Goal: Task Accomplishment & Management: Complete application form

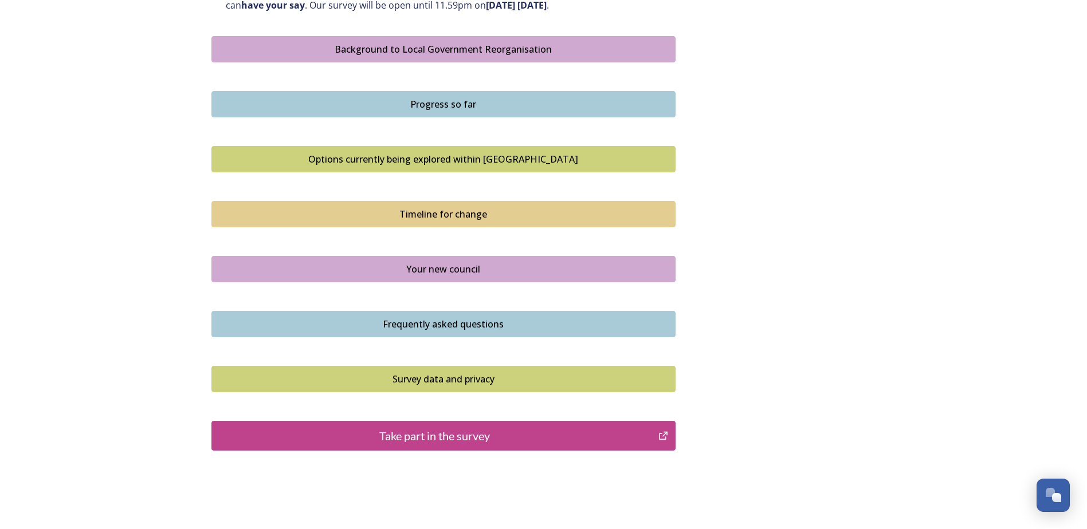
scroll to position [704, 0]
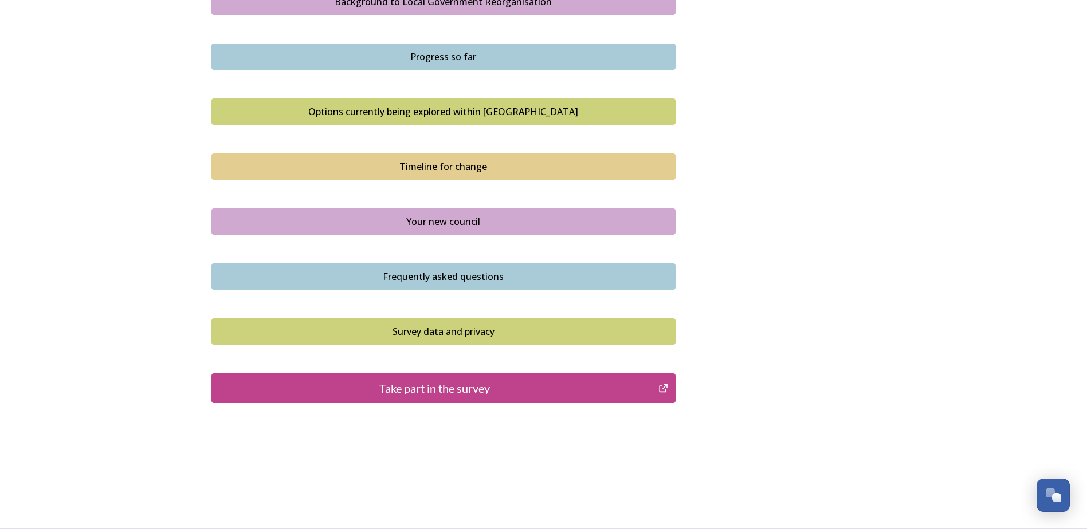
click at [447, 276] on div "Frequently asked questions" at bounding box center [443, 277] width 451 height 14
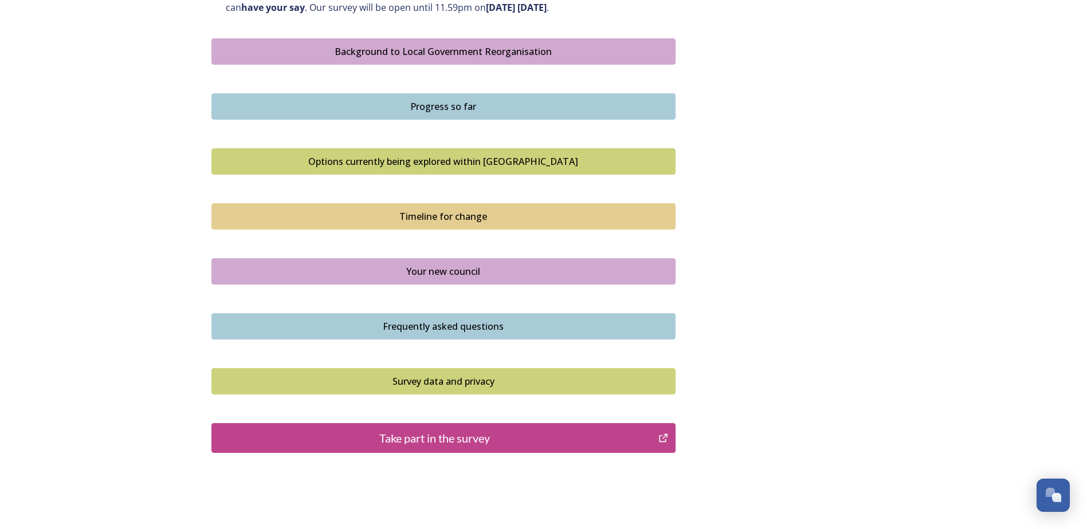
scroll to position [604, 0]
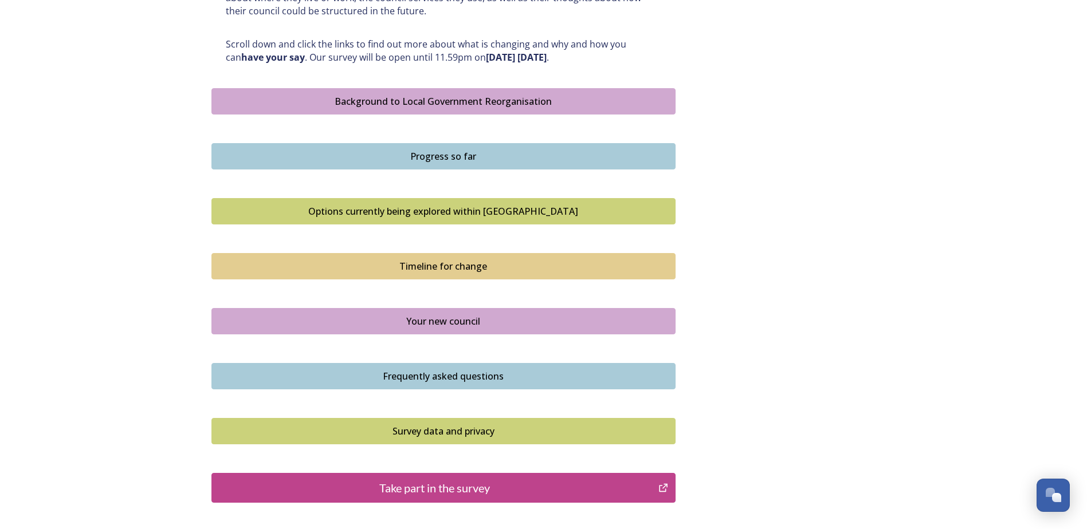
click at [426, 492] on div "Take part in the survey" at bounding box center [435, 488] width 435 height 17
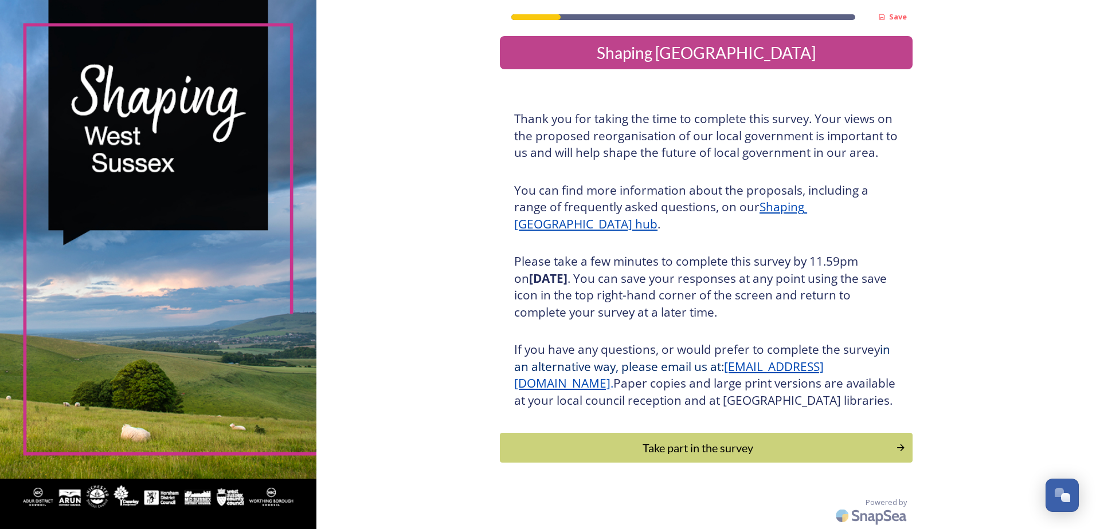
scroll to position [21, 0]
click at [682, 446] on div "Take part in the survey" at bounding box center [697, 447] width 387 height 17
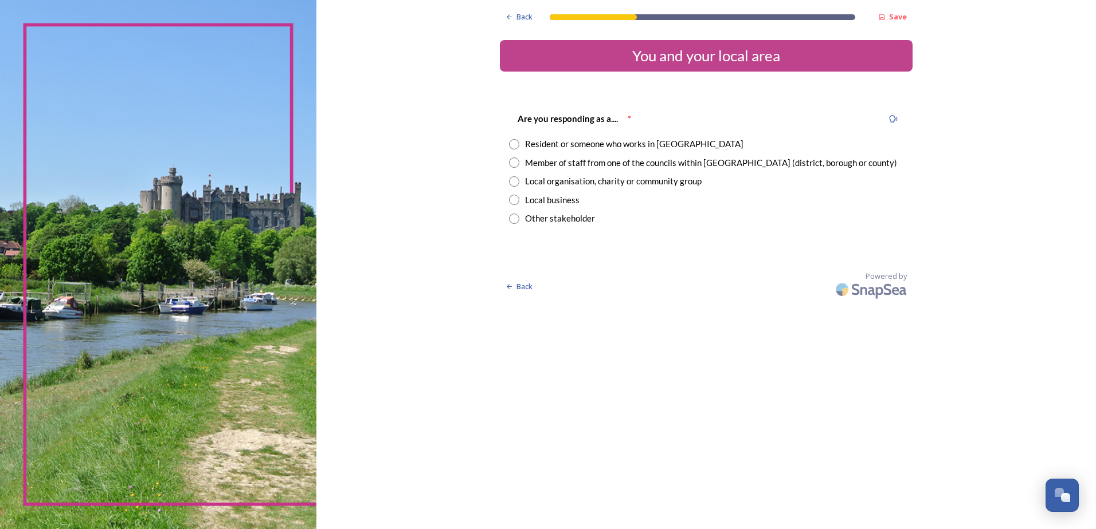
click at [515, 148] on input "radio" at bounding box center [514, 144] width 10 height 10
radio input "true"
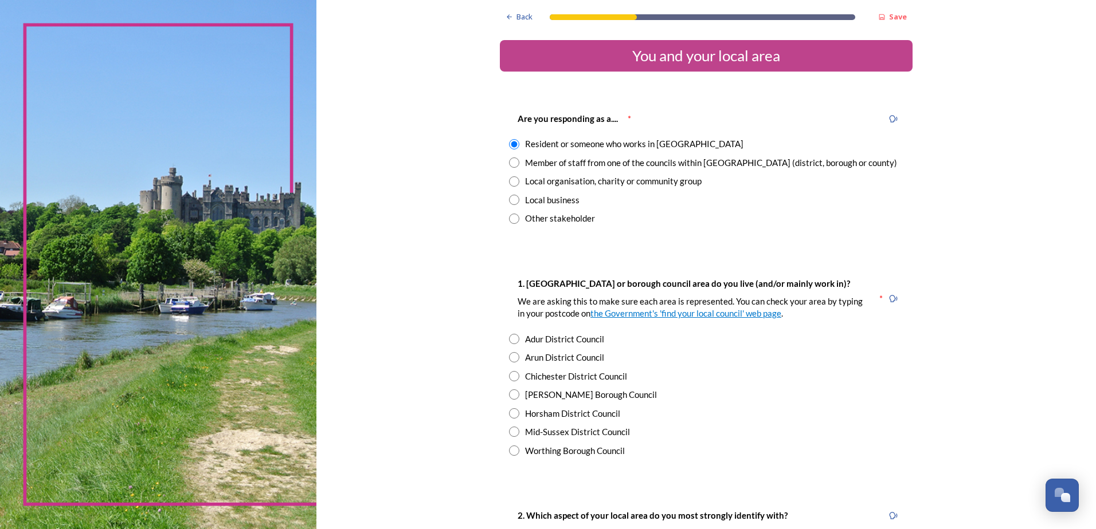
click at [512, 451] on input "radio" at bounding box center [514, 451] width 10 height 10
radio input "true"
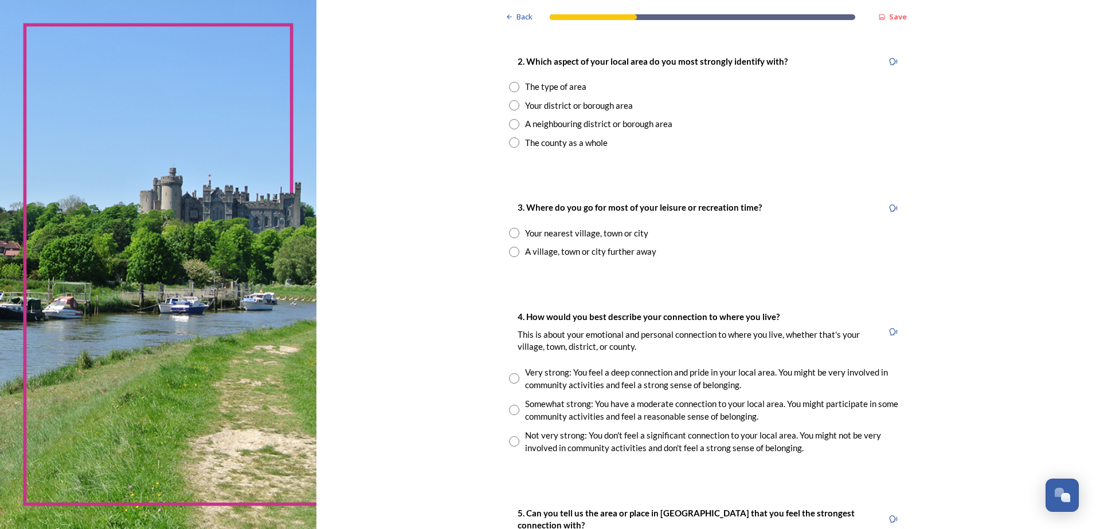
scroll to position [450, 0]
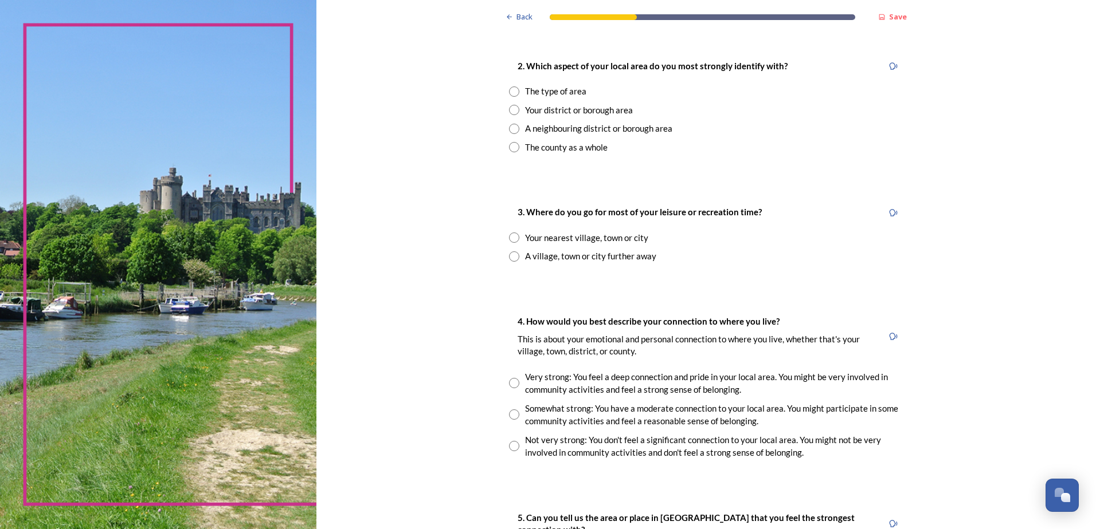
click at [509, 93] on input "radio" at bounding box center [514, 92] width 10 height 10
radio input "true"
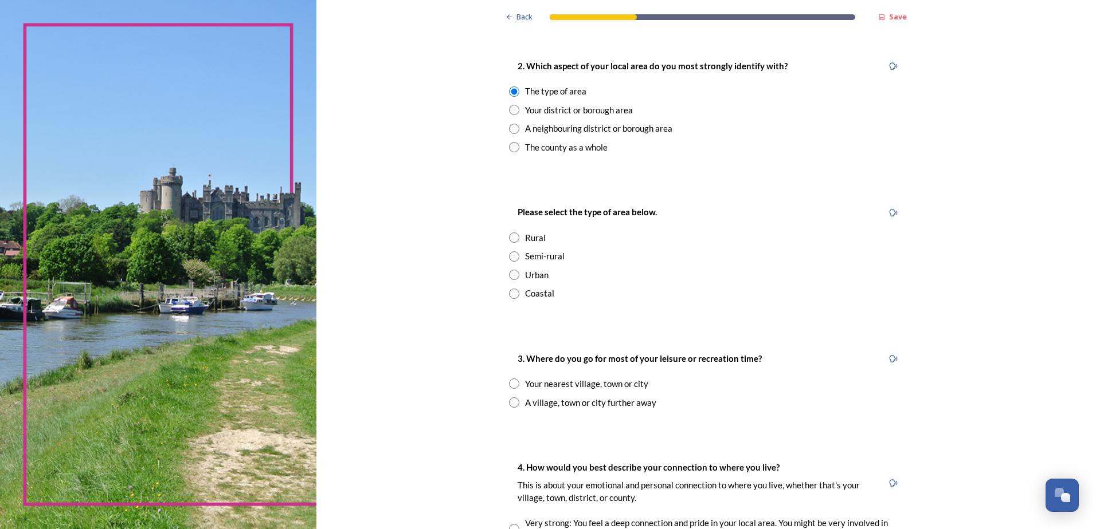
click at [539, 293] on div "Coastal" at bounding box center [539, 293] width 29 height 13
radio input "true"
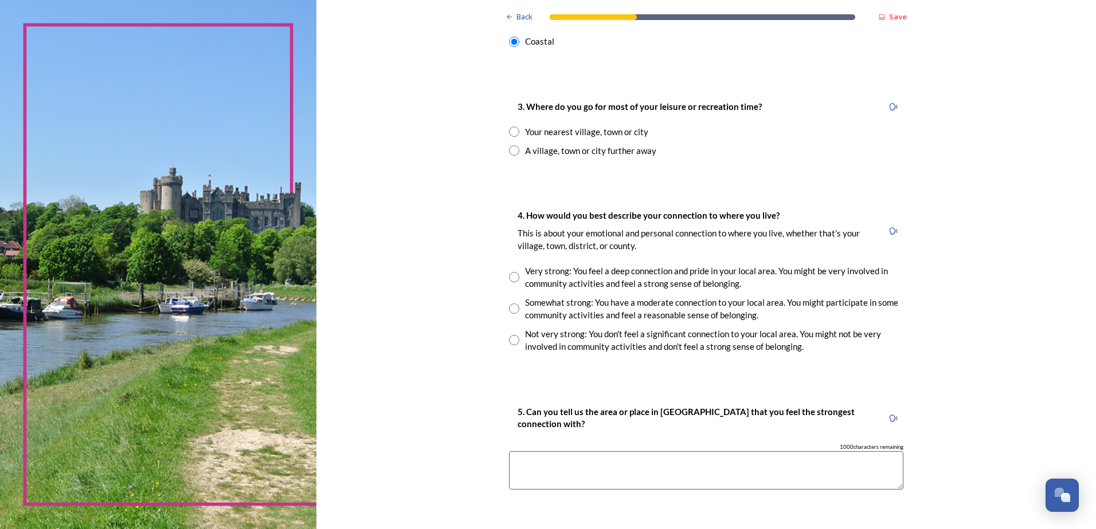
scroll to position [740, 0]
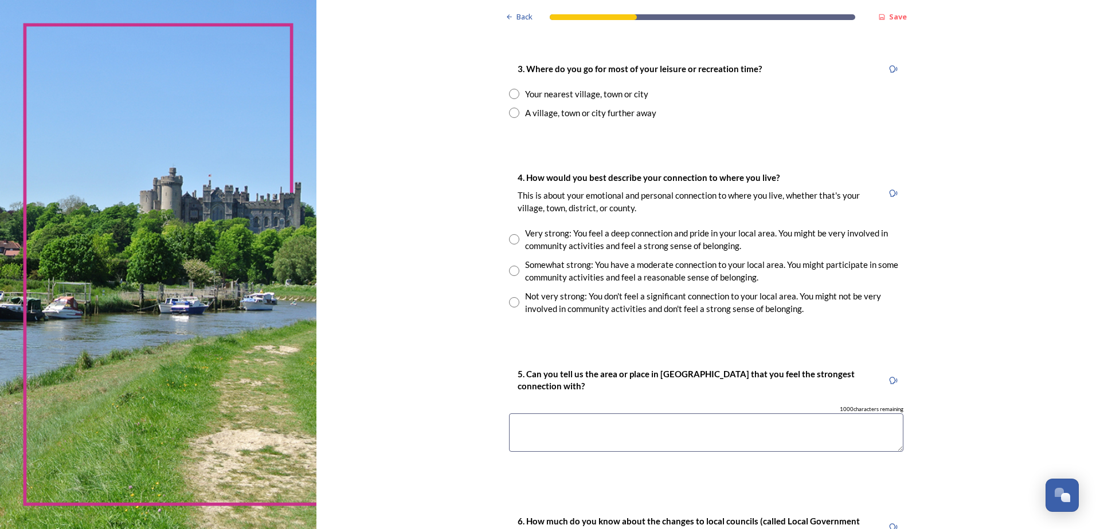
click at [509, 115] on input "radio" at bounding box center [514, 113] width 10 height 10
radio input "true"
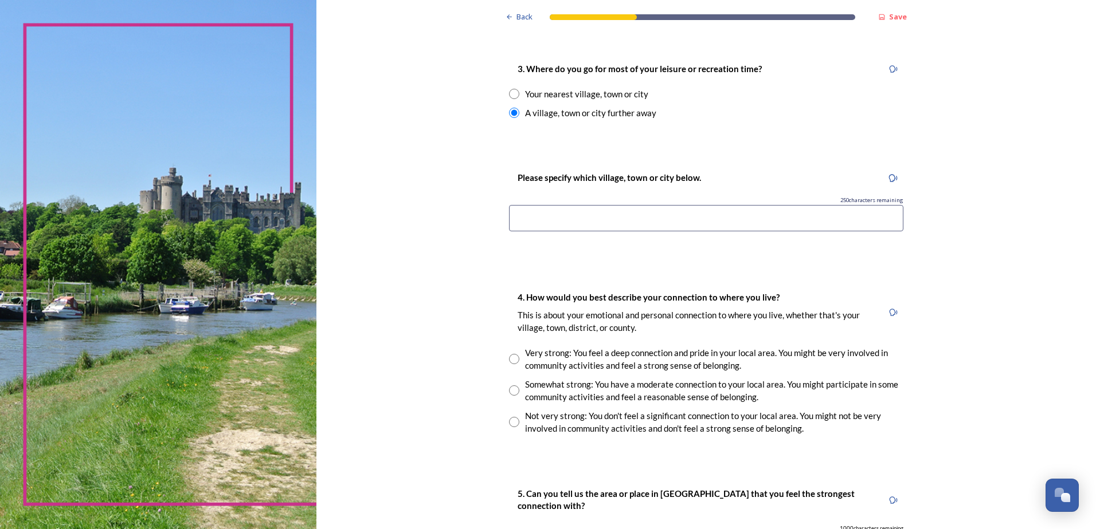
click at [590, 219] on input at bounding box center [706, 218] width 394 height 26
click at [545, 97] on div "Your nearest village, town or city" at bounding box center [586, 94] width 123 height 13
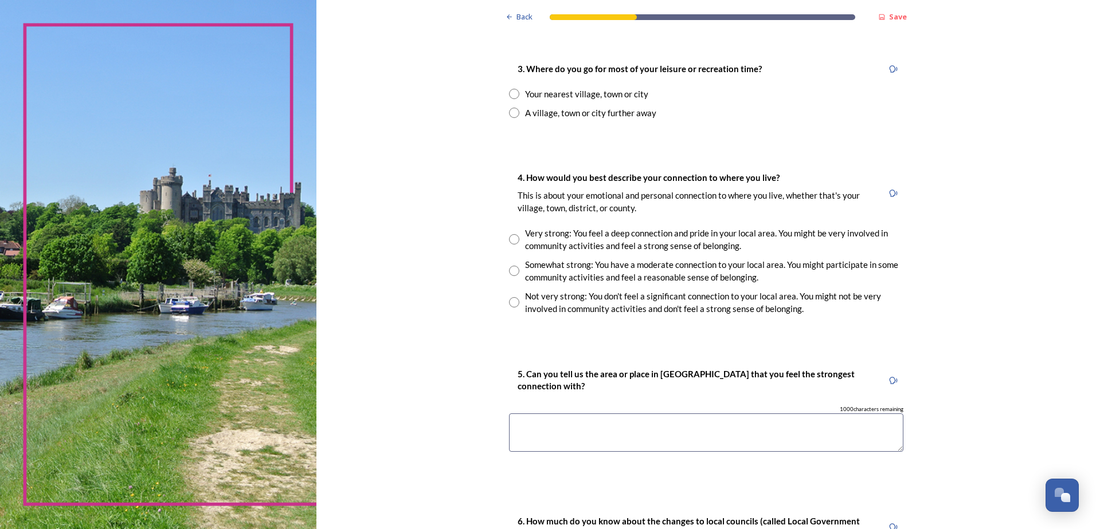
click at [537, 95] on div "Your nearest village, town or city" at bounding box center [586, 94] width 123 height 13
radio input "true"
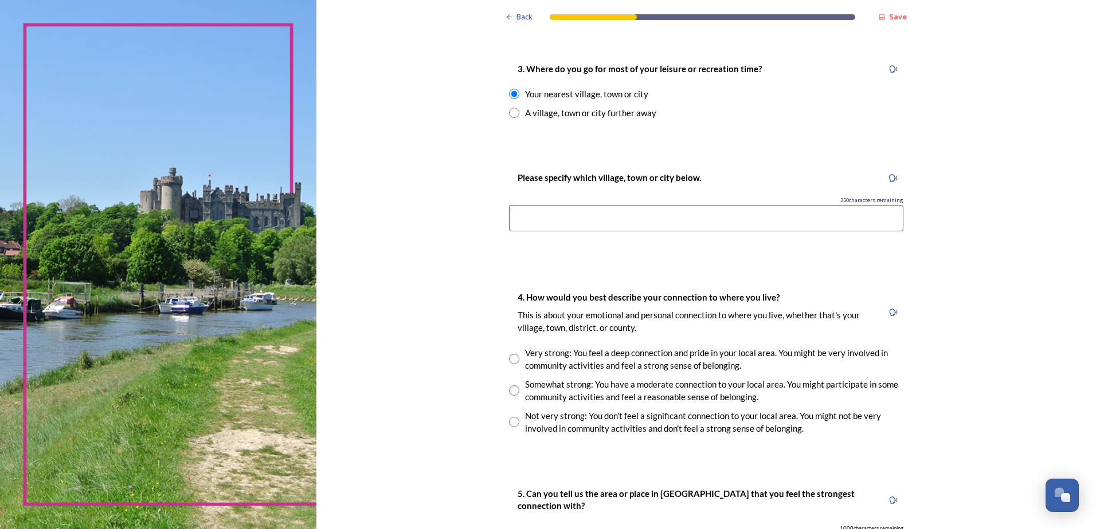
click at [562, 221] on input at bounding box center [706, 218] width 394 height 26
type input "Durrington"
click at [623, 244] on div "Please specify which village, town or city below. 240 characters remaining [GEO…" at bounding box center [706, 204] width 413 height 91
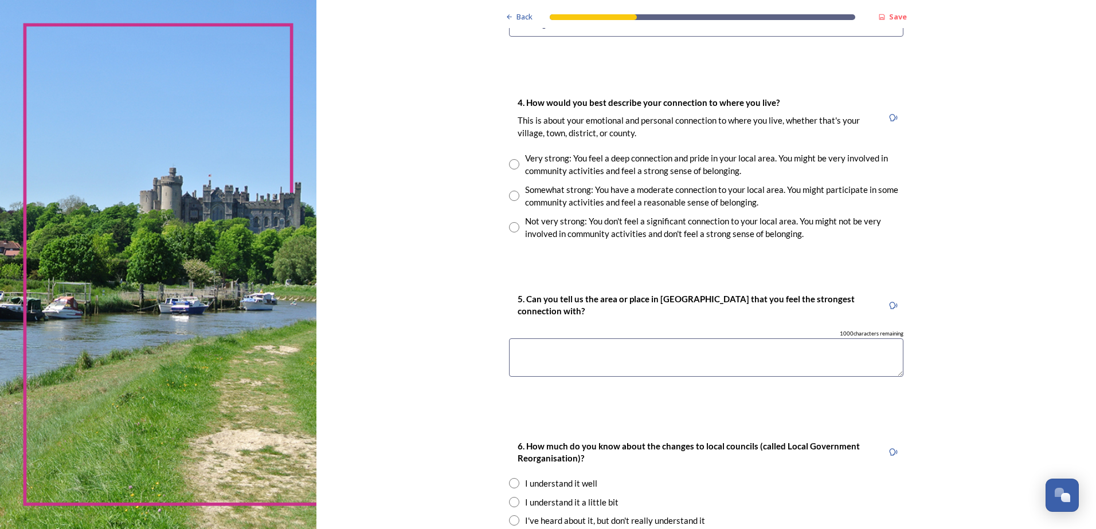
scroll to position [948, 0]
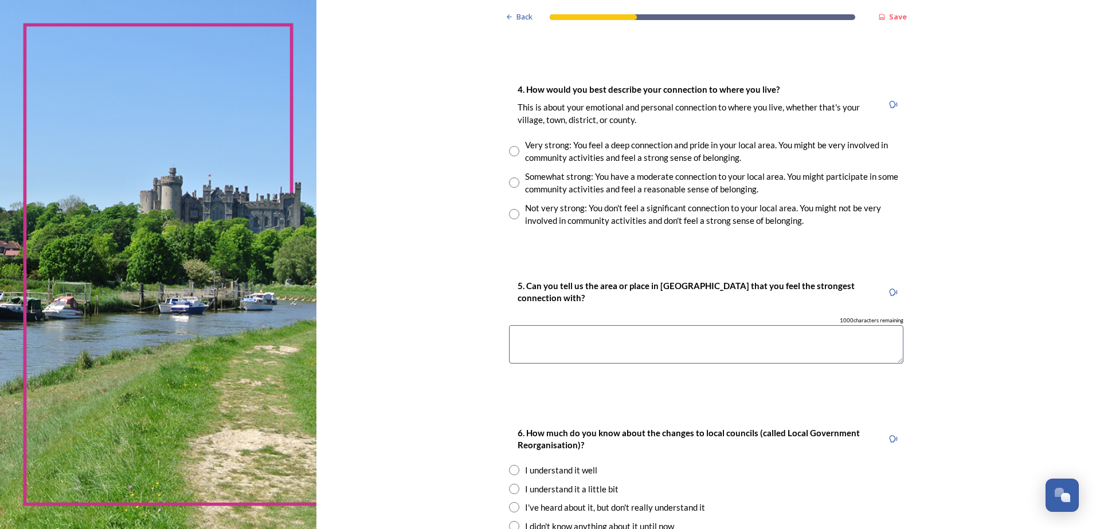
click at [511, 152] on input "radio" at bounding box center [514, 151] width 10 height 10
radio input "true"
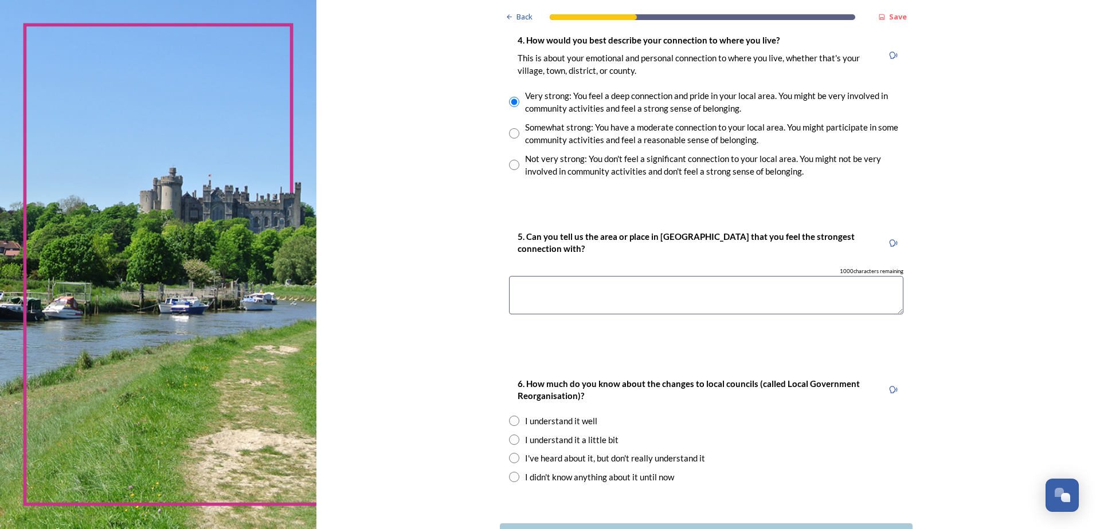
click at [556, 284] on textarea at bounding box center [706, 295] width 394 height 38
click at [555, 286] on textarea "Coastal [GEOGRAPHIC_DATA] as a whole" at bounding box center [706, 295] width 394 height 38
type textarea "Coastal [GEOGRAPHIC_DATA] as a whole"
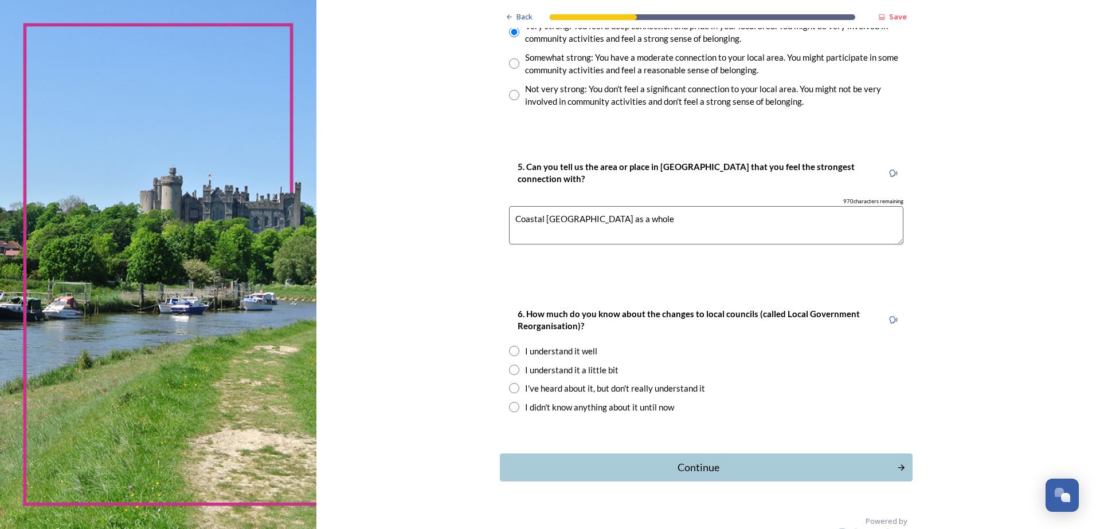
scroll to position [1086, 0]
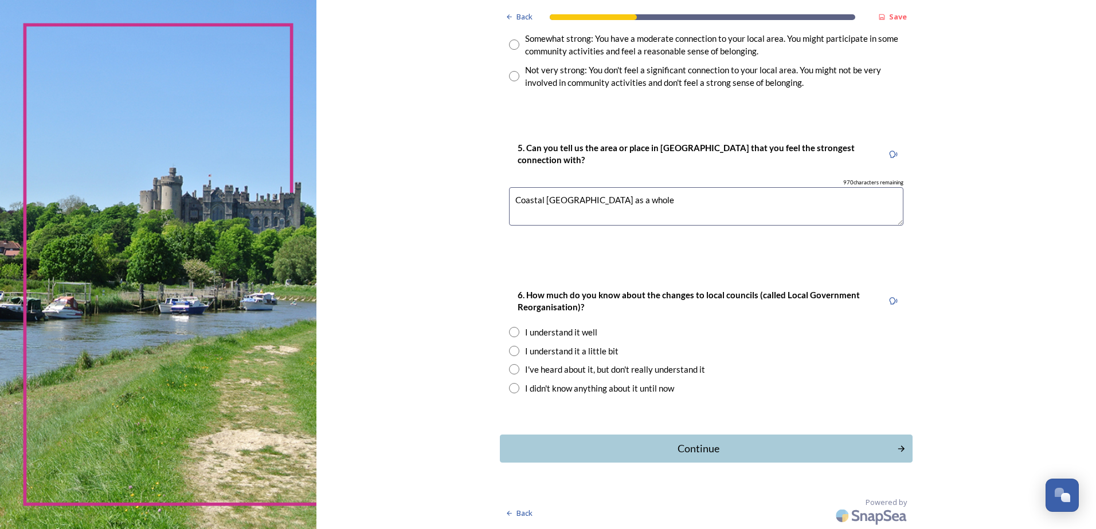
click at [511, 333] on input "radio" at bounding box center [514, 332] width 10 height 10
radio input "true"
click at [697, 453] on div "Continue" at bounding box center [698, 448] width 388 height 15
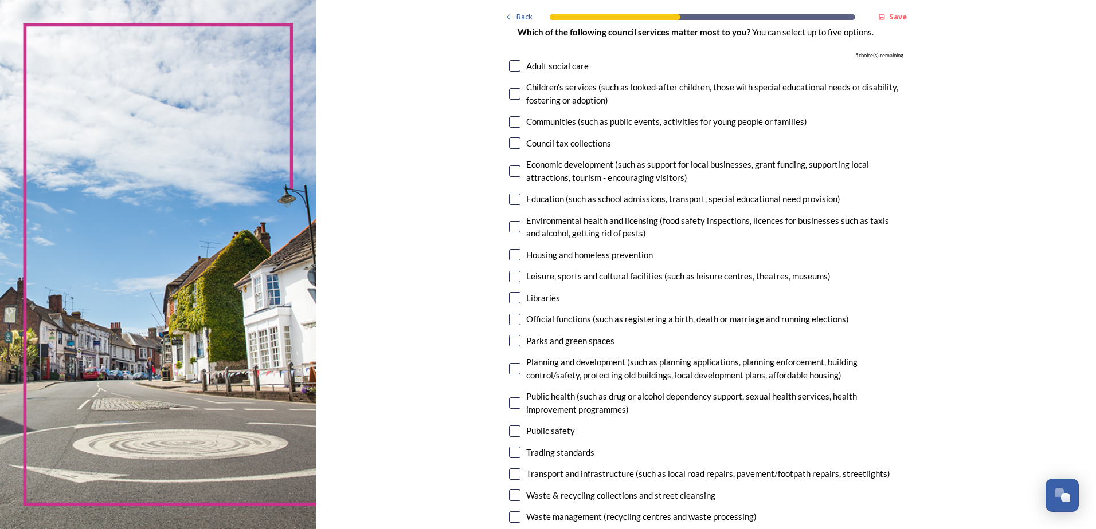
scroll to position [112, 0]
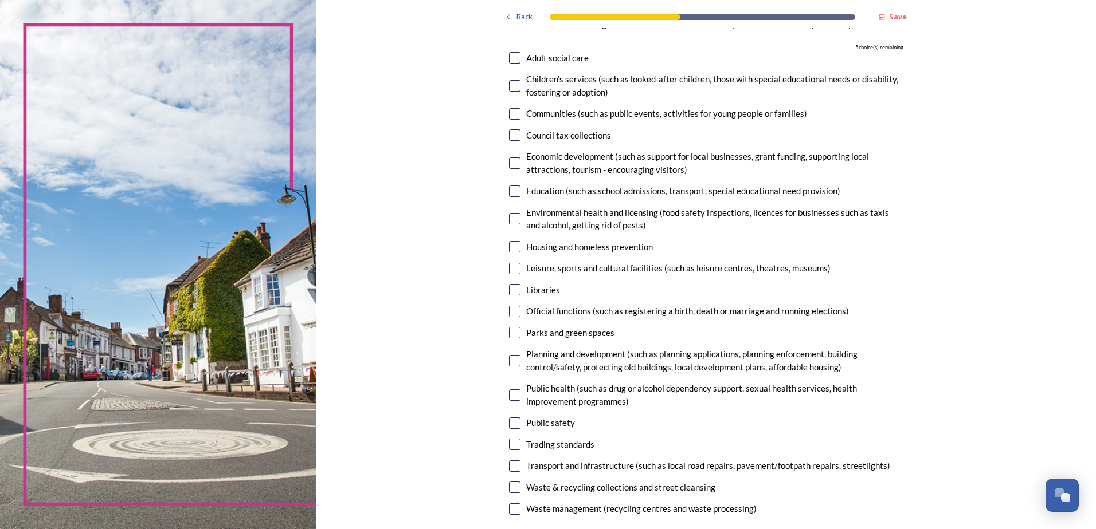
click at [511, 86] on input "checkbox" at bounding box center [514, 85] width 11 height 11
checkbox input "true"
click at [509, 165] on input "checkbox" at bounding box center [514, 163] width 11 height 11
checkbox input "true"
click at [509, 196] on input "checkbox" at bounding box center [514, 191] width 11 height 11
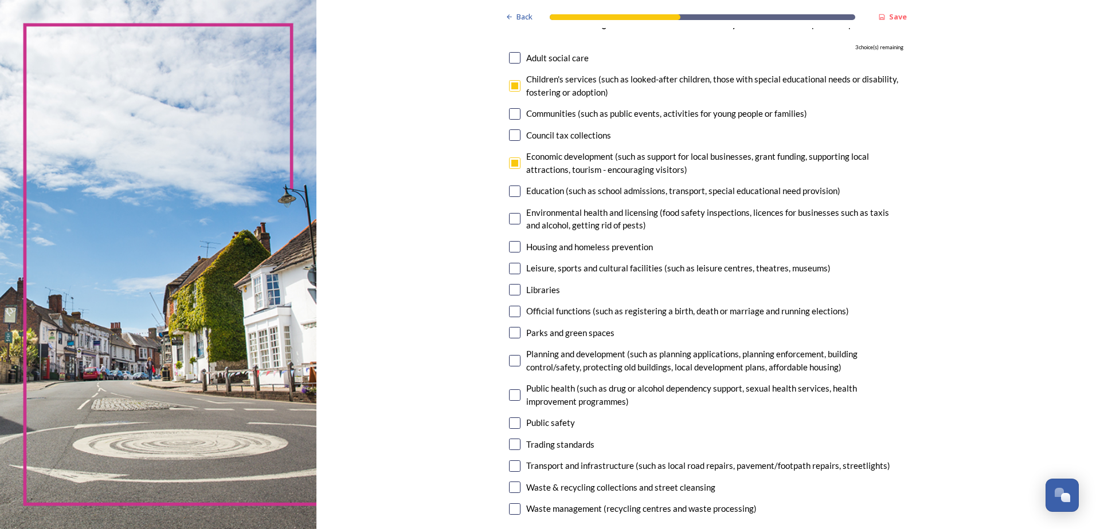
checkbox input "true"
click at [513, 467] on input "checkbox" at bounding box center [514, 466] width 11 height 11
checkbox input "true"
click at [515, 361] on input "checkbox" at bounding box center [514, 360] width 11 height 11
checkbox input "true"
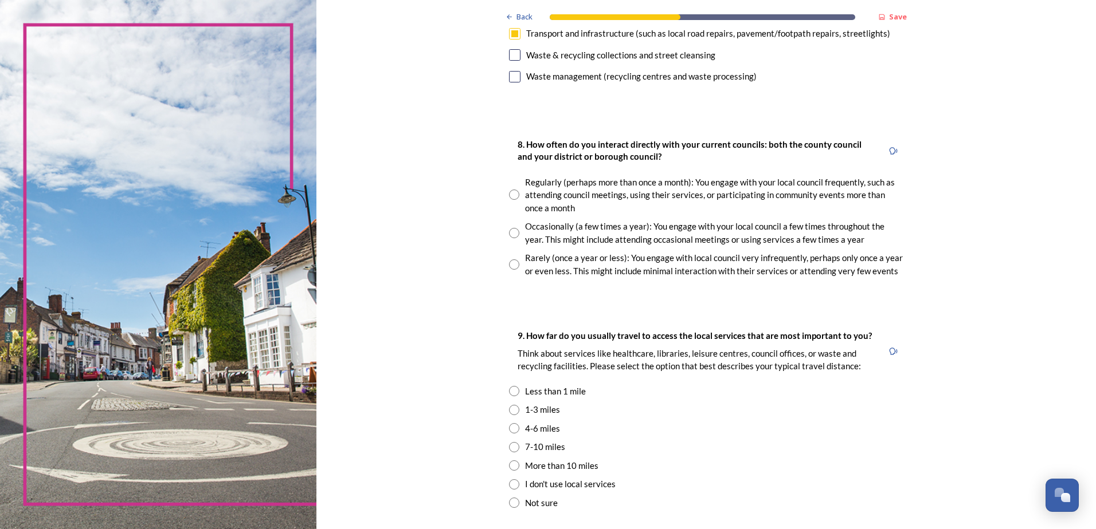
scroll to position [575, 0]
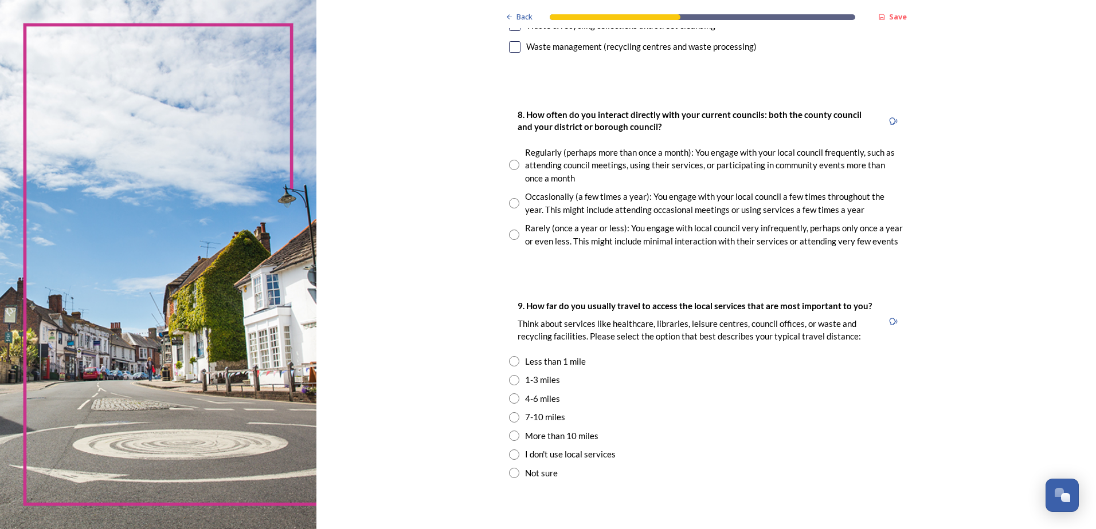
click at [511, 165] on input "radio" at bounding box center [514, 165] width 10 height 10
radio input "true"
click at [509, 379] on input "radio" at bounding box center [514, 380] width 10 height 10
radio input "true"
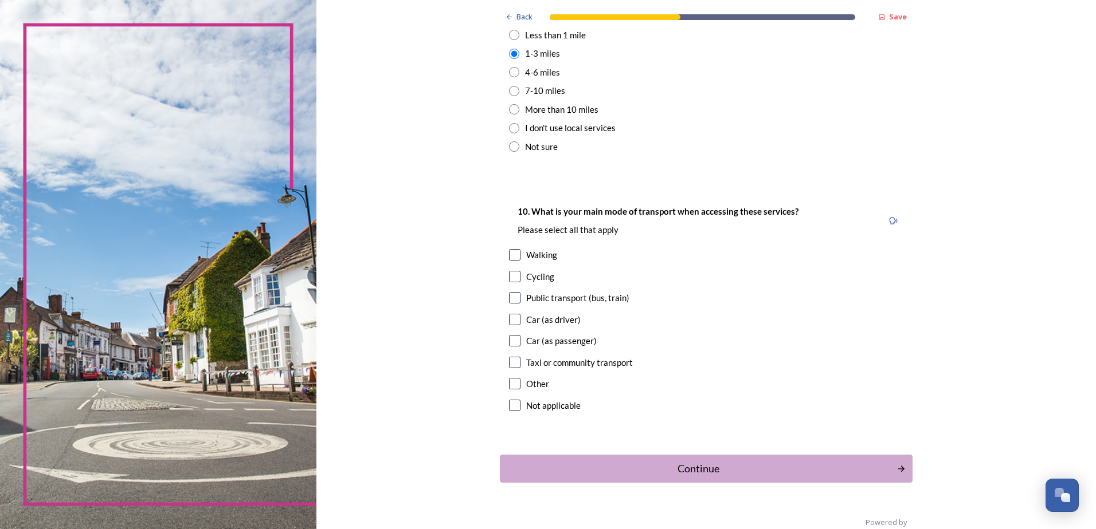
scroll to position [921, 0]
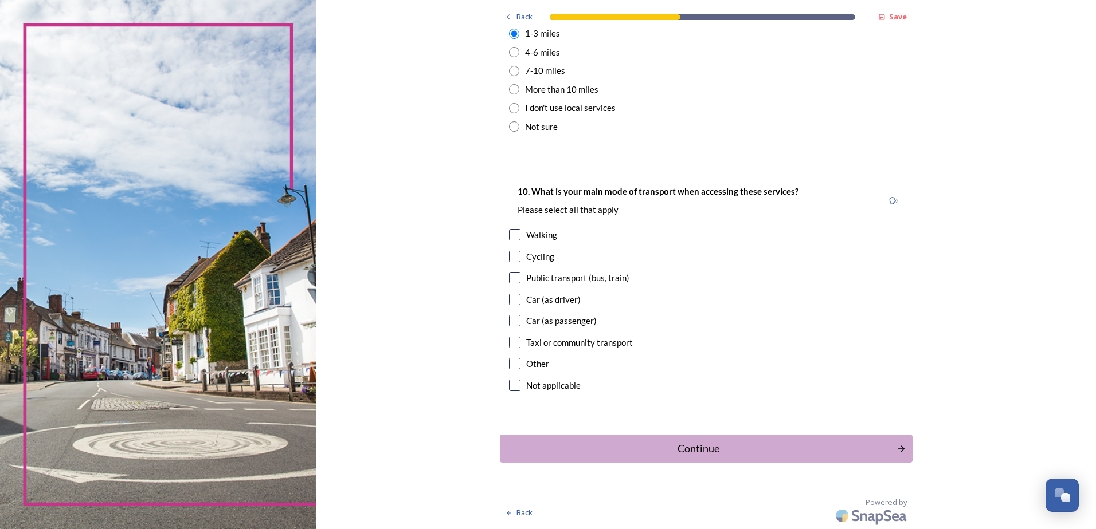
click at [513, 303] on input "checkbox" at bounding box center [514, 299] width 11 height 11
checkbox input "true"
click at [706, 445] on div "Continue" at bounding box center [698, 448] width 388 height 15
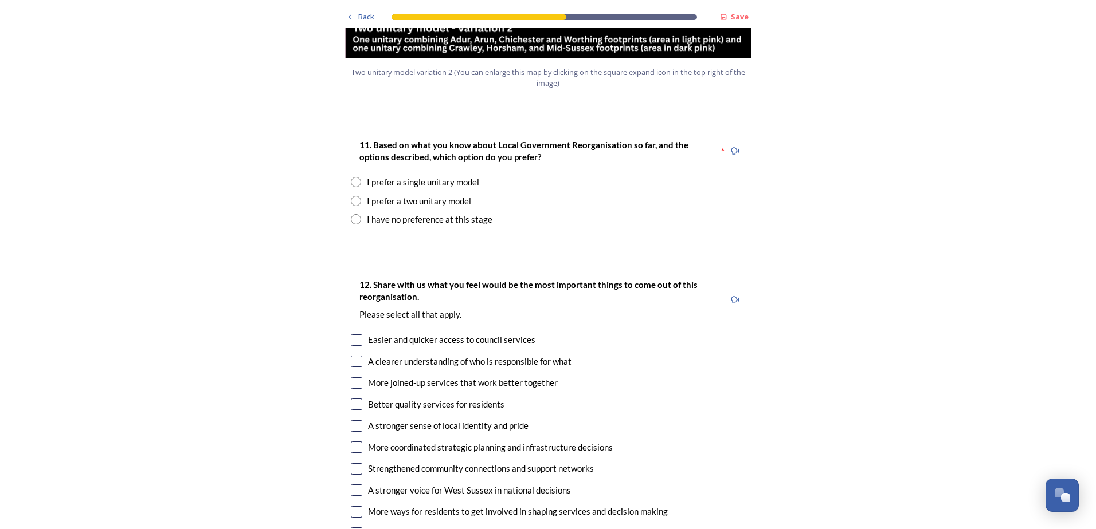
scroll to position [1501, 0]
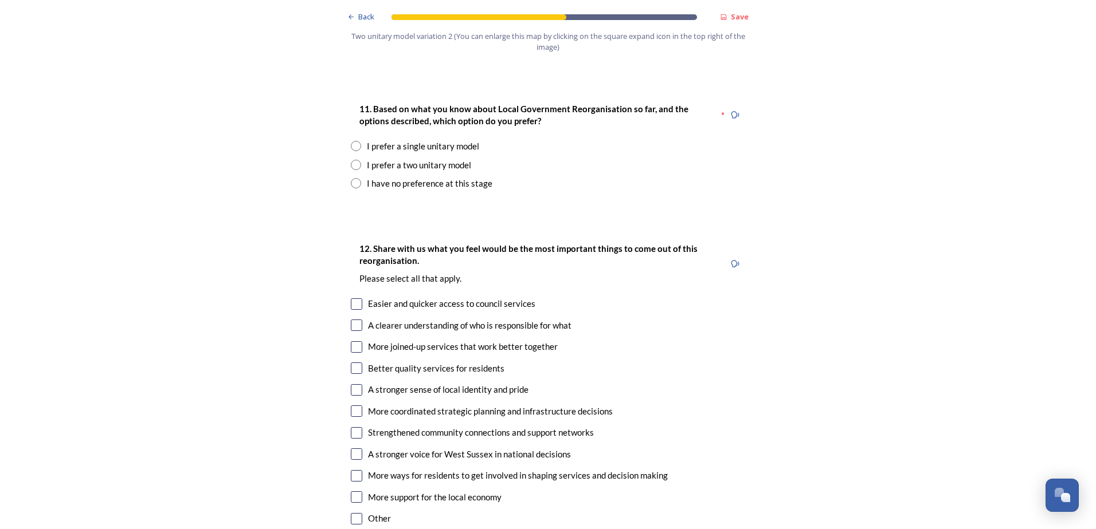
click at [352, 160] on input "radio" at bounding box center [356, 165] width 10 height 10
radio input "true"
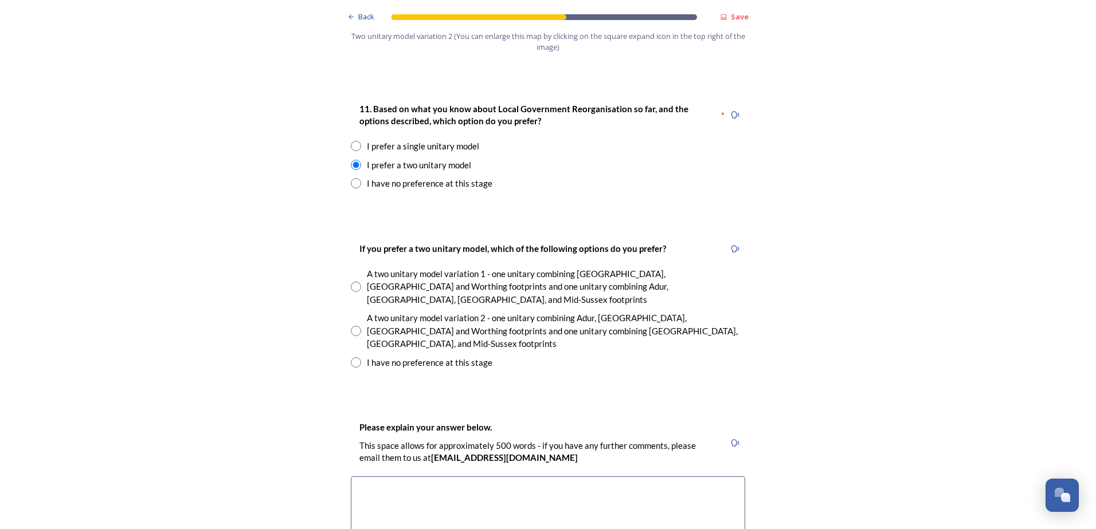
click at [353, 326] on input "radio" at bounding box center [356, 331] width 10 height 10
radio input "true"
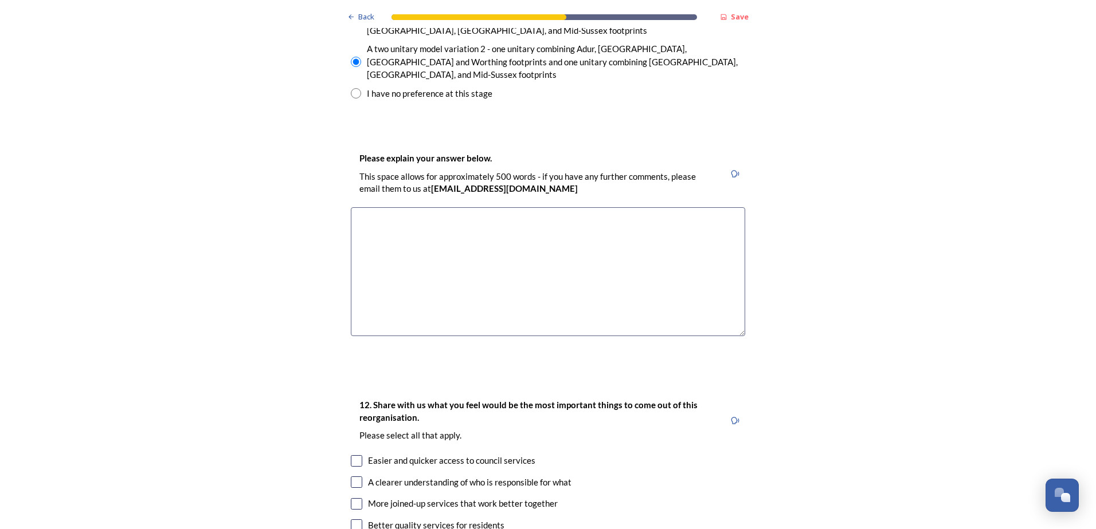
scroll to position [1713, 0]
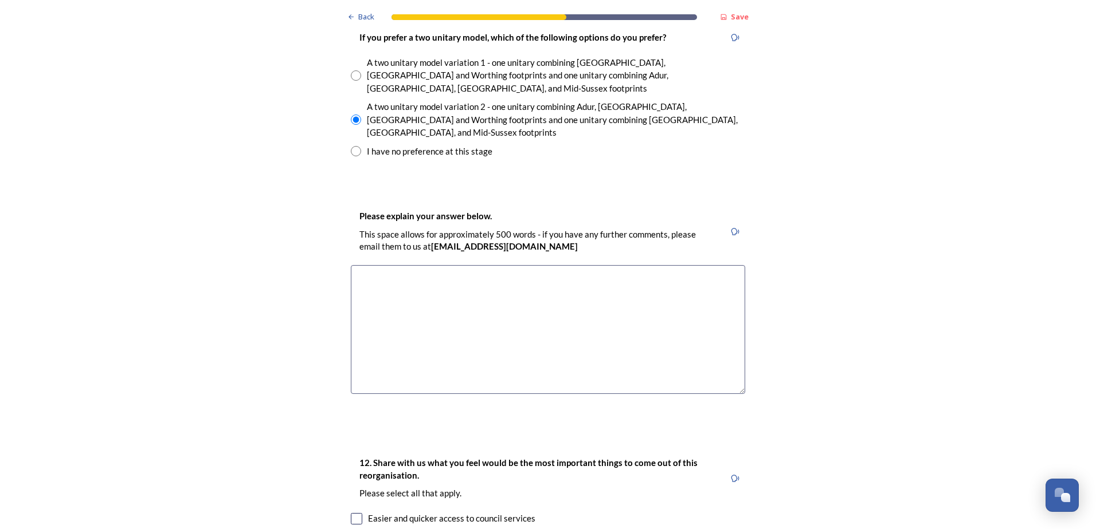
click at [371, 265] on textarea at bounding box center [548, 329] width 394 height 129
paste textarea "Option 2b is preferred based on the following reasoning Option 1, This would no…"
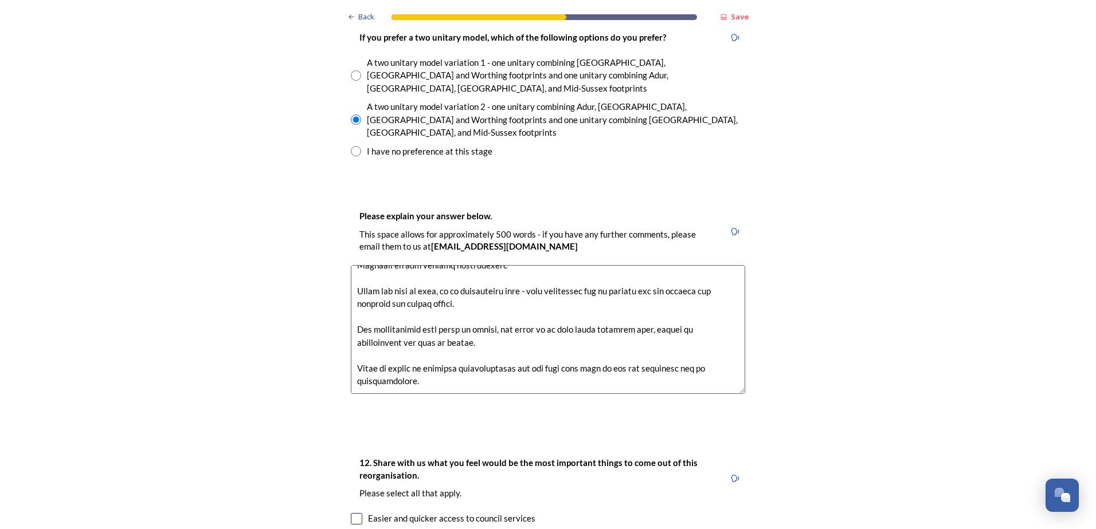
scroll to position [444, 0]
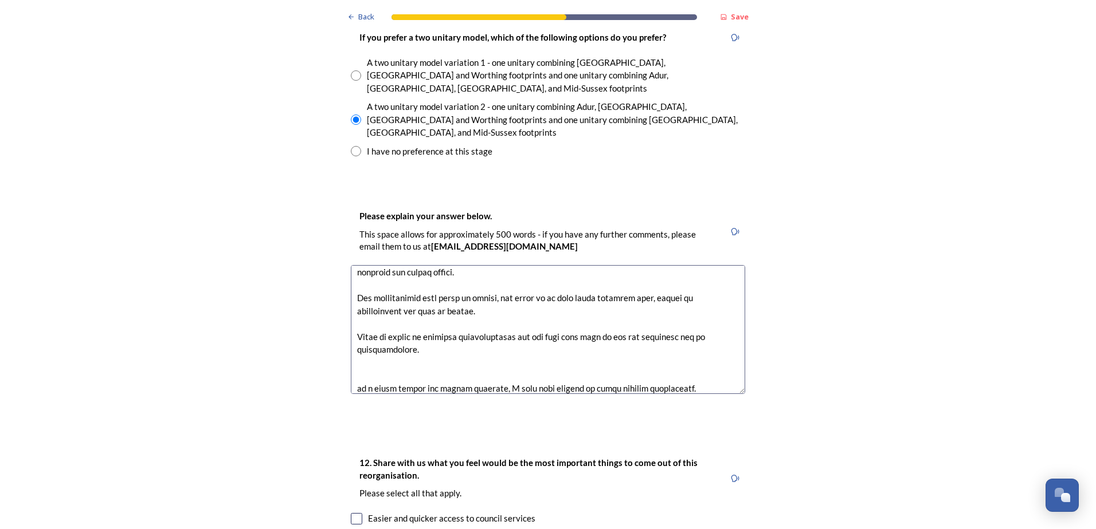
click at [653, 324] on textarea at bounding box center [548, 329] width 394 height 129
click at [611, 314] on textarea at bounding box center [548, 329] width 394 height 129
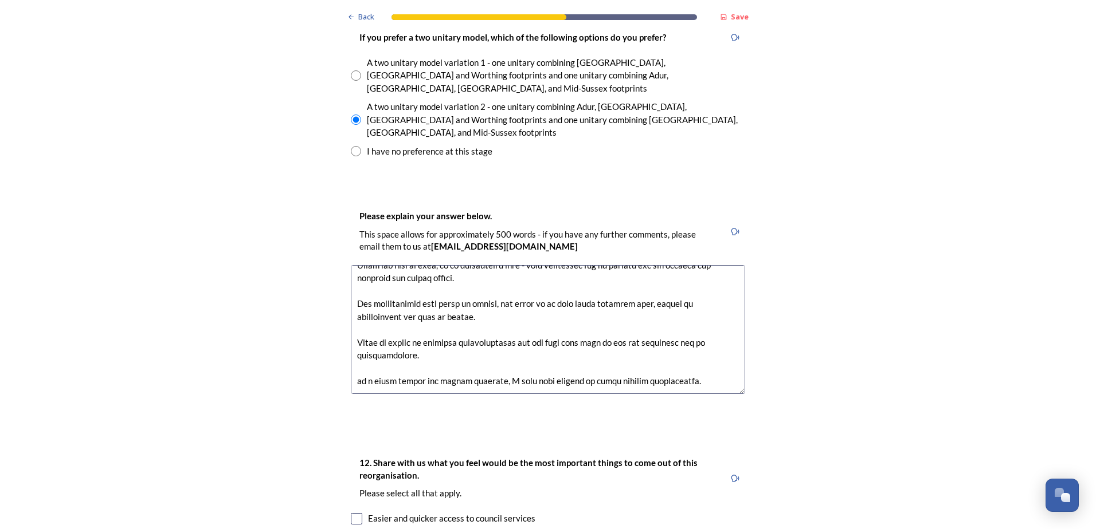
scroll to position [438, 0]
drag, startPoint x: 653, startPoint y: 307, endPoint x: 659, endPoint y: 306, distance: 6.4
click at [653, 307] on textarea at bounding box center [548, 329] width 394 height 129
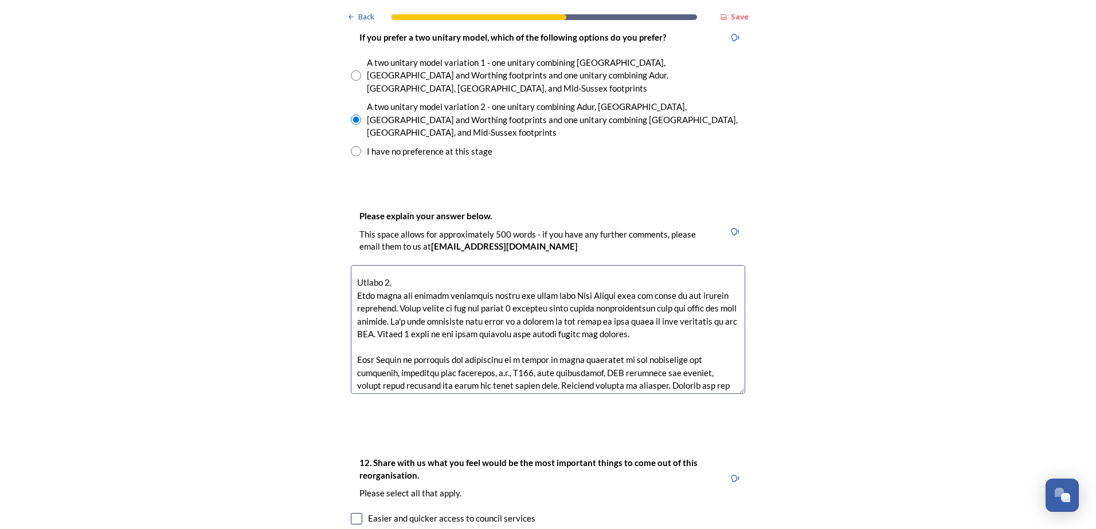
scroll to position [32, 0]
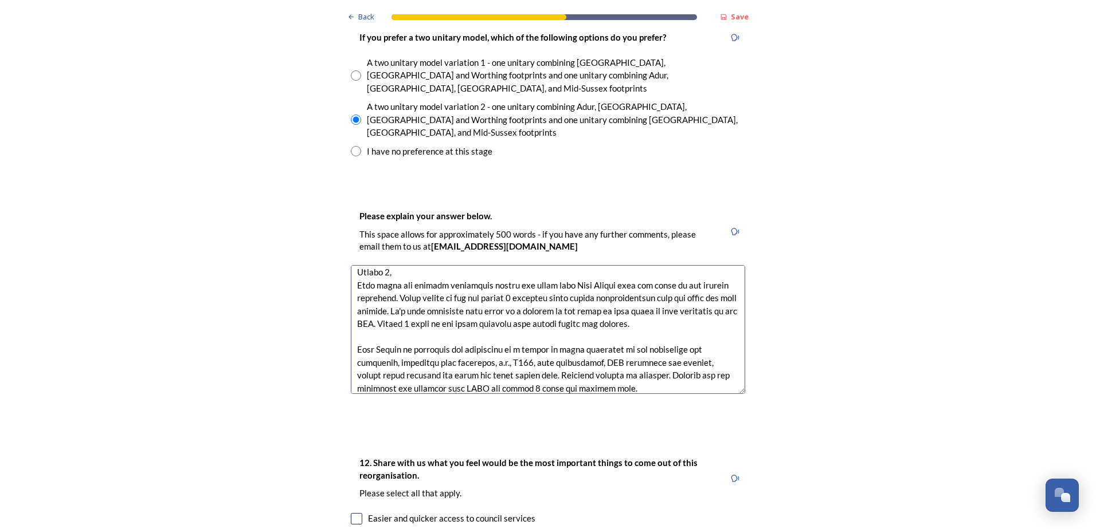
click at [393, 265] on textarea at bounding box center [548, 329] width 394 height 129
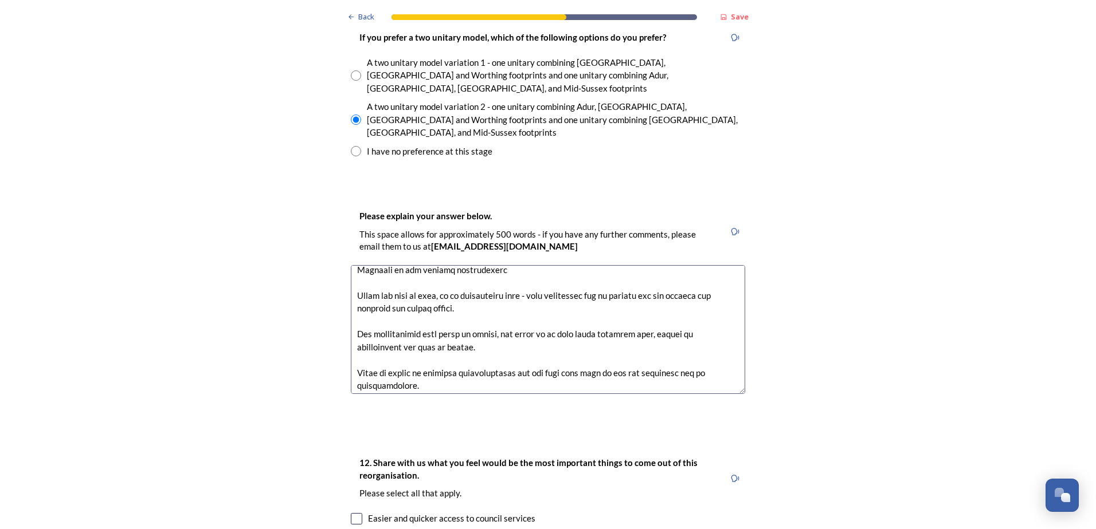
scroll to position [464, 0]
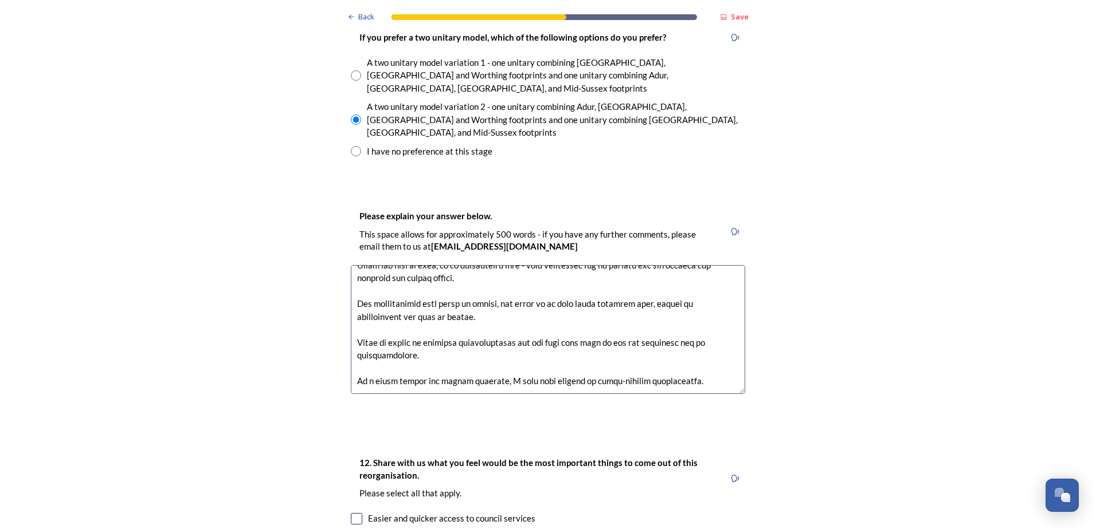
type textarea "Option 2b is preferred based on the following reasoning Option 1, This would no…"
click at [626, 512] on div "Easier and quicker access to council services" at bounding box center [548, 518] width 394 height 13
checkbox input "true"
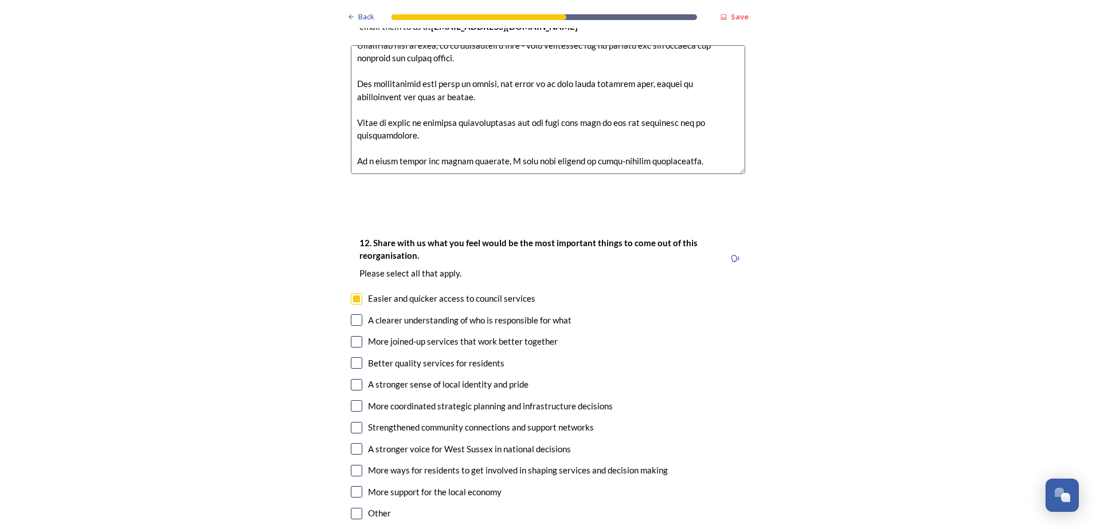
scroll to position [1973, 0]
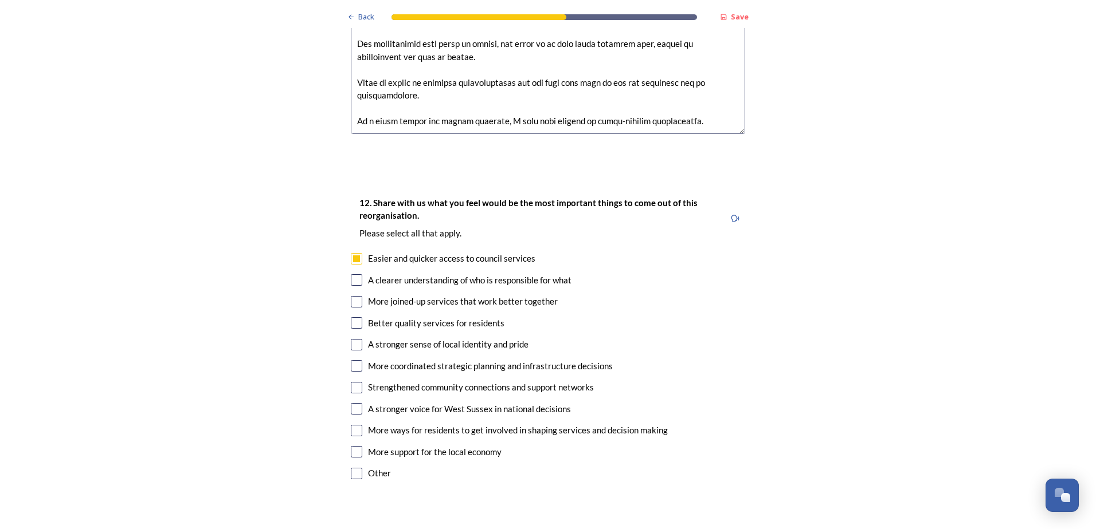
click at [354, 296] on input "checkbox" at bounding box center [356, 301] width 11 height 11
checkbox input "true"
click at [355, 252] on div "Easier and quicker access to council services" at bounding box center [548, 258] width 394 height 13
click at [353, 253] on input "checkbox" at bounding box center [356, 258] width 11 height 11
checkbox input "true"
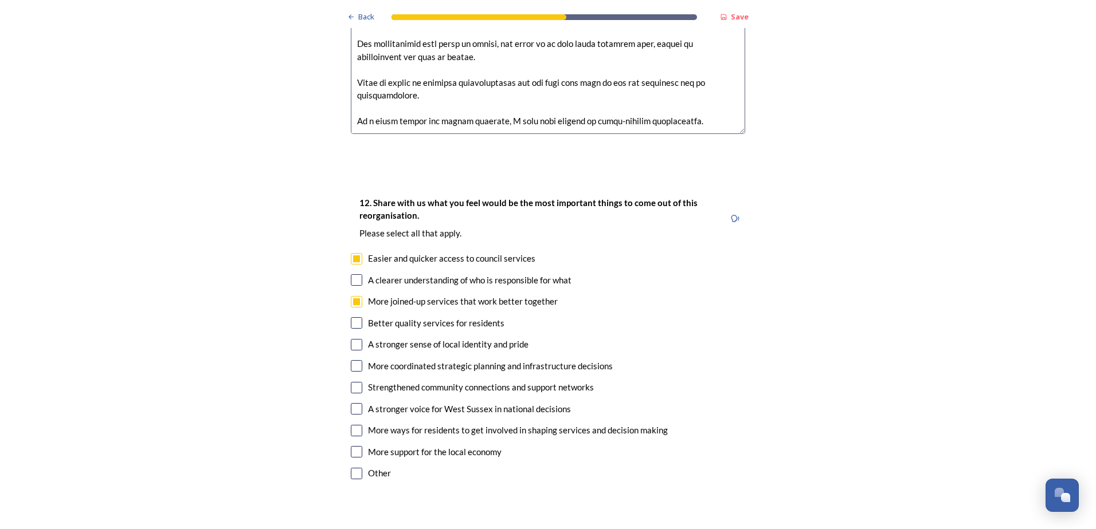
click at [351, 317] on input "checkbox" at bounding box center [356, 322] width 11 height 11
checkbox input "true"
click at [351, 339] on input "checkbox" at bounding box center [356, 344] width 11 height 11
checkbox input "true"
click at [355, 360] on input "checkbox" at bounding box center [356, 365] width 11 height 11
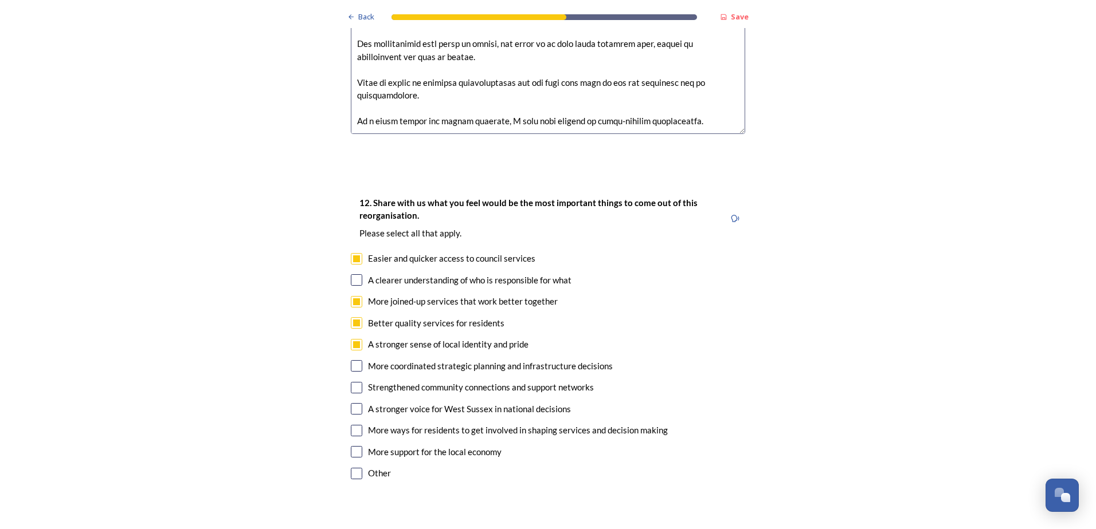
checkbox input "true"
click at [351, 382] on input "checkbox" at bounding box center [356, 387] width 11 height 11
checkbox input "true"
click at [351, 425] on input "checkbox" at bounding box center [356, 430] width 11 height 11
checkbox input "true"
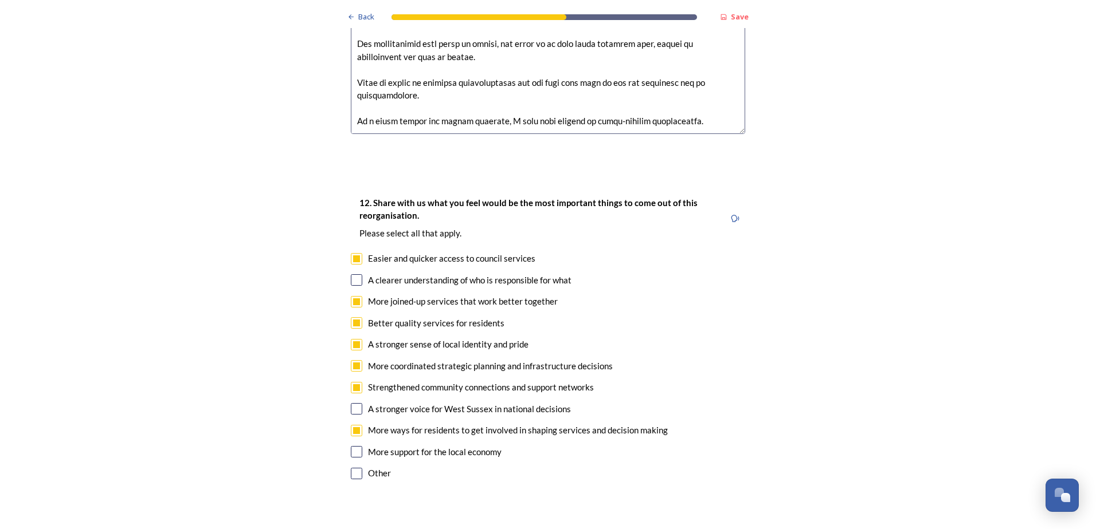
click at [351, 446] on input "checkbox" at bounding box center [356, 451] width 11 height 11
checkbox input "true"
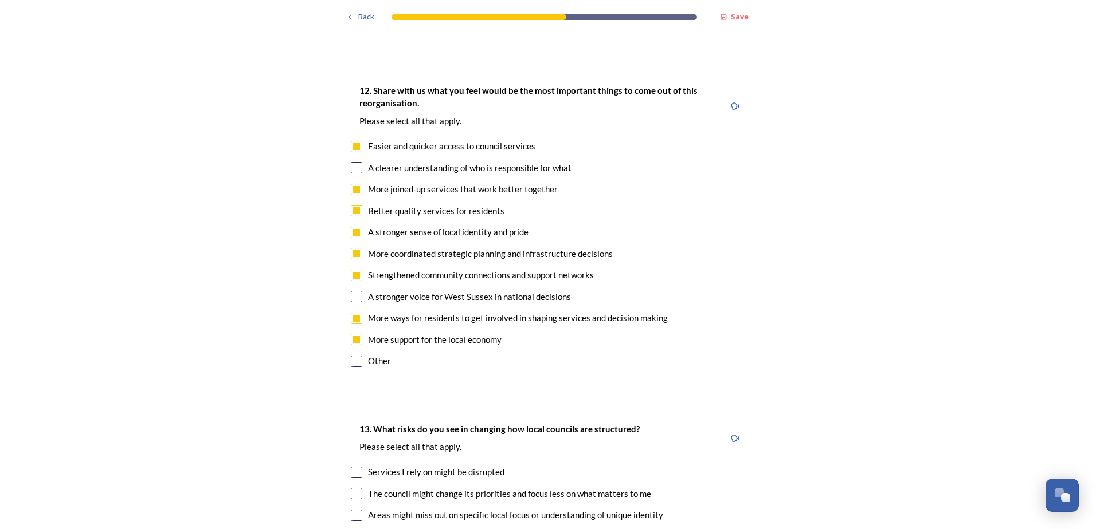
click at [351, 356] on input "checkbox" at bounding box center [356, 361] width 11 height 11
checkbox input "true"
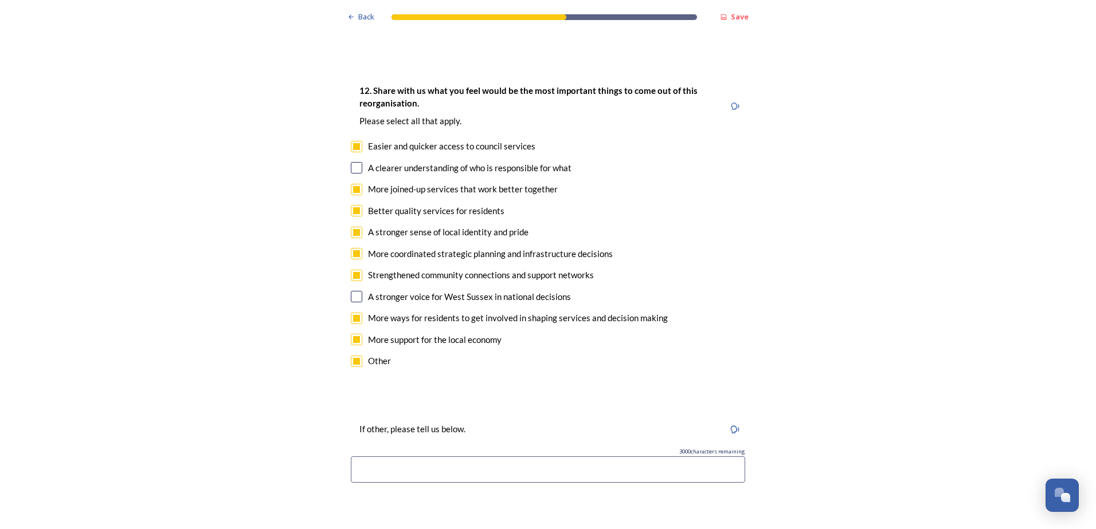
click at [393, 457] on input at bounding box center [548, 470] width 394 height 26
click at [358, 457] on input "btter yout engagement." at bounding box center [548, 470] width 394 height 26
click at [392, 457] on input "better yout engagement." at bounding box center [548, 470] width 394 height 26
click at [397, 457] on input "better yout engagement." at bounding box center [548, 470] width 394 height 26
click at [483, 457] on input "better youth engagement." at bounding box center [548, 470] width 394 height 26
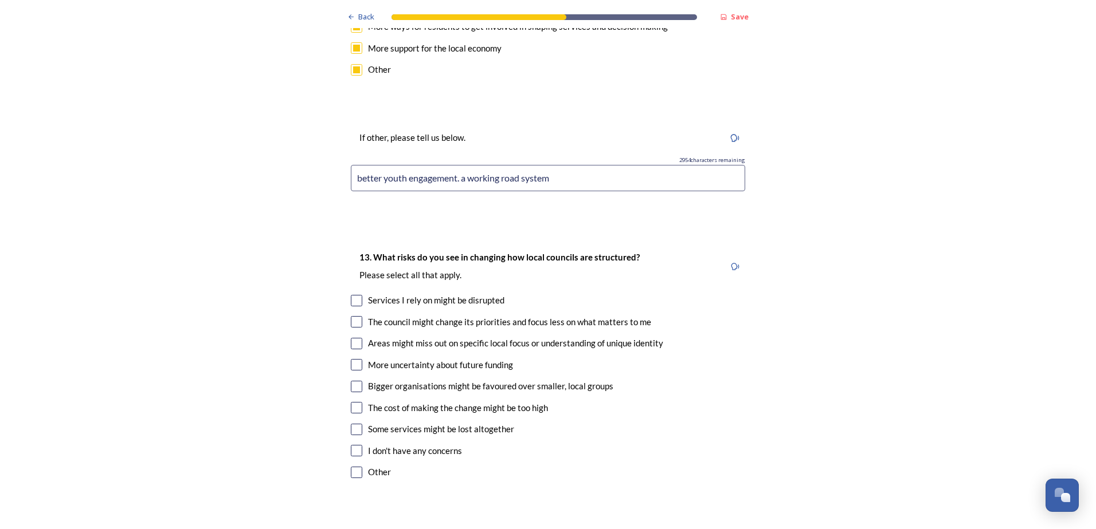
scroll to position [2340, 0]
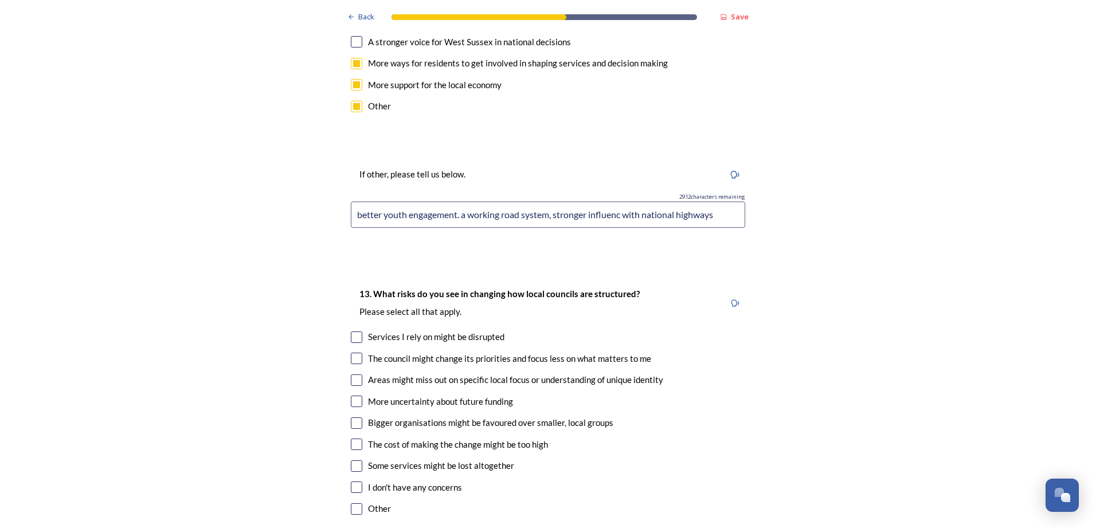
click at [613, 202] on input "better youth engagement. a working road system, stronger influenc with national…" at bounding box center [548, 215] width 394 height 26
type input "better youth engagement. a working road system, stronger influence with nationa…"
click at [351, 332] on input "checkbox" at bounding box center [356, 337] width 11 height 11
checkbox input "true"
click at [354, 375] on input "checkbox" at bounding box center [356, 380] width 11 height 11
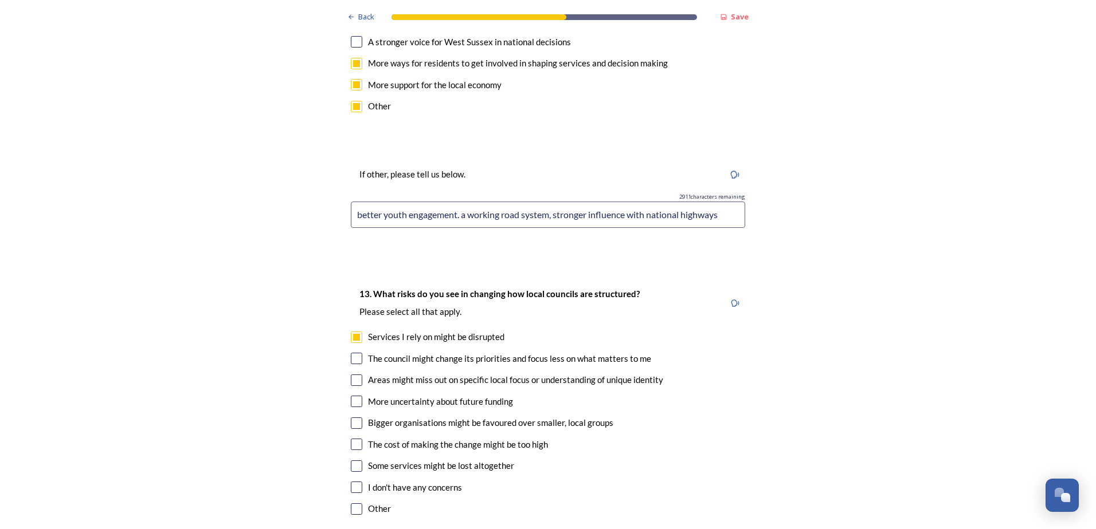
checkbox input "true"
click at [352, 439] on input "checkbox" at bounding box center [356, 444] width 11 height 11
checkbox input "true"
click at [351, 418] on input "checkbox" at bounding box center [356, 423] width 11 height 11
checkbox input "true"
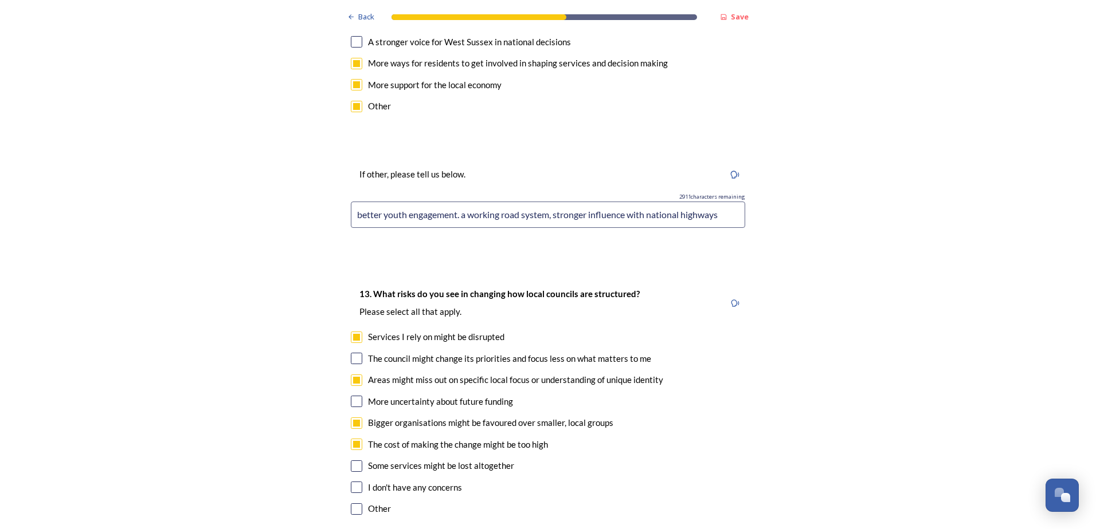
click at [601, 481] on div "I don't have any concerns" at bounding box center [548, 487] width 394 height 13
click at [352, 482] on input "checkbox" at bounding box center [356, 487] width 11 height 11
checkbox input "false"
click at [351, 504] on input "checkbox" at bounding box center [356, 509] width 11 height 11
checkbox input "true"
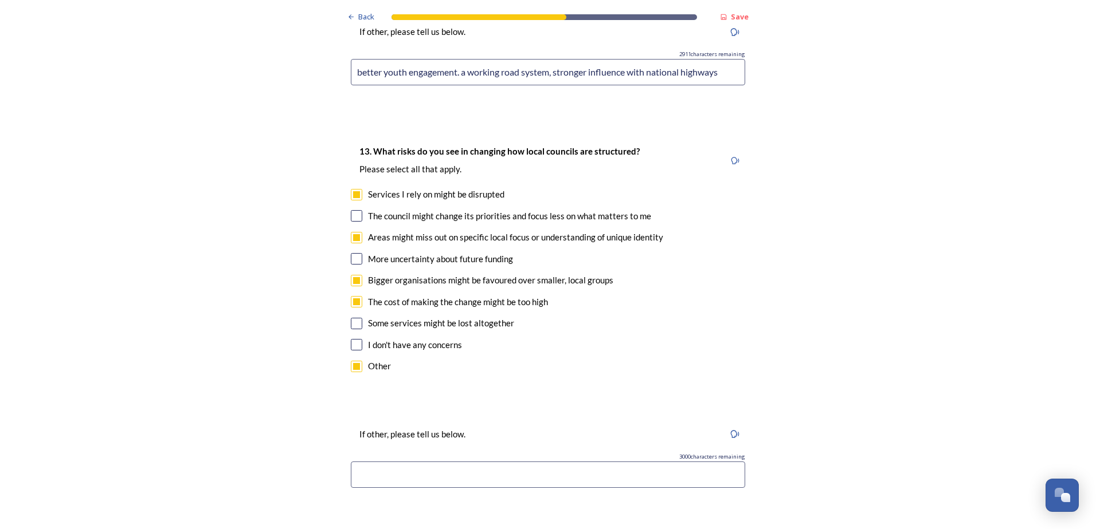
scroll to position [2573, 0]
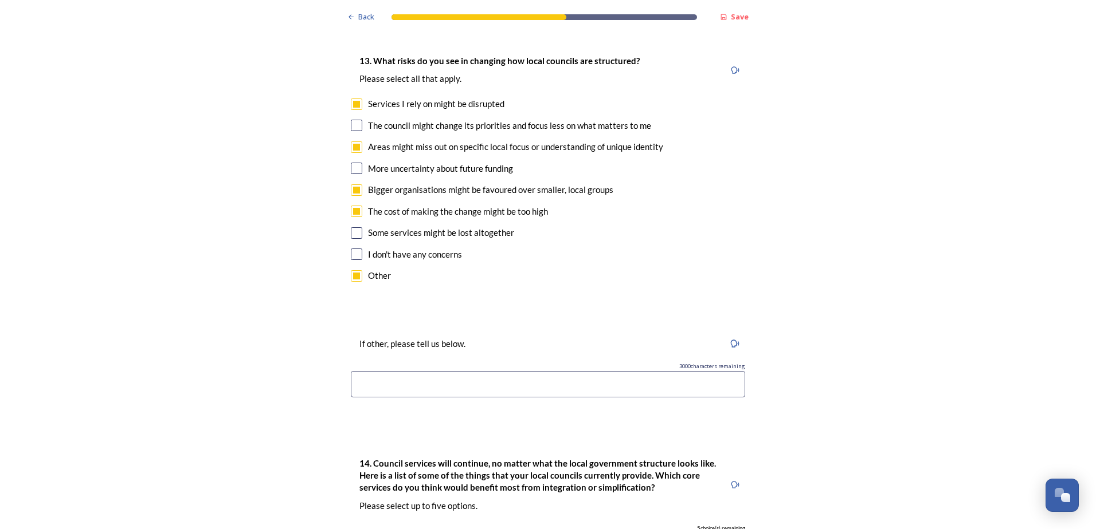
click at [537, 371] on input at bounding box center [548, 384] width 394 height 26
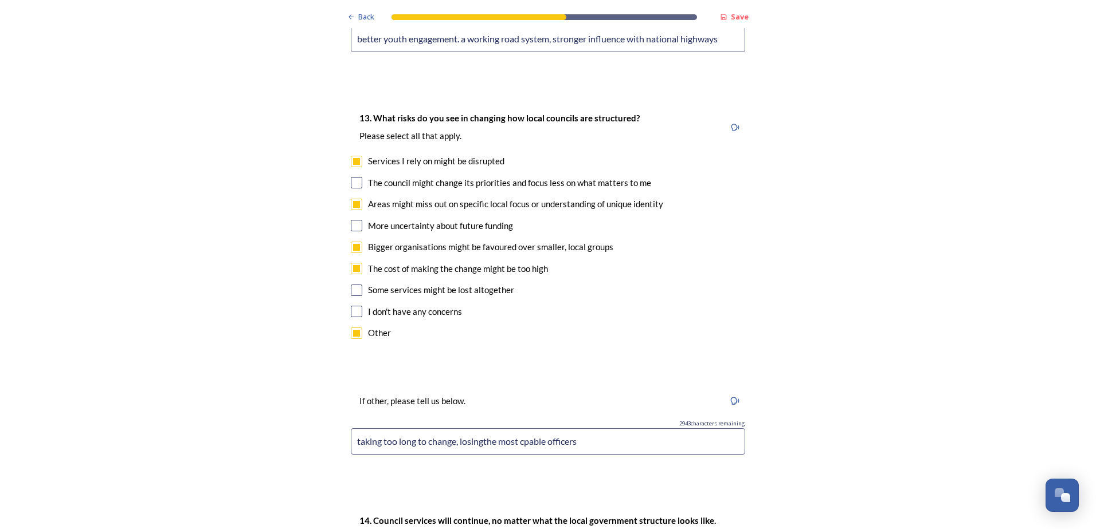
click at [469, 429] on input "taking too long to change, losingthe most cpable officers" at bounding box center [548, 442] width 394 height 26
click at [535, 429] on input "taking too long to change, losing the most cpable officers" at bounding box center [548, 442] width 394 height 26
type input "taking too long to change, losing the most capable officers"
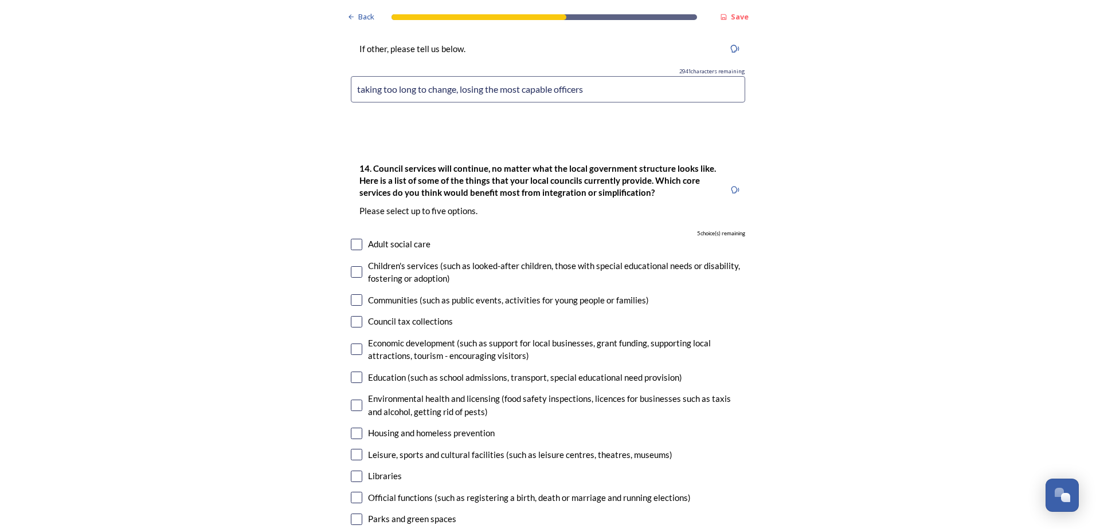
scroll to position [2911, 0]
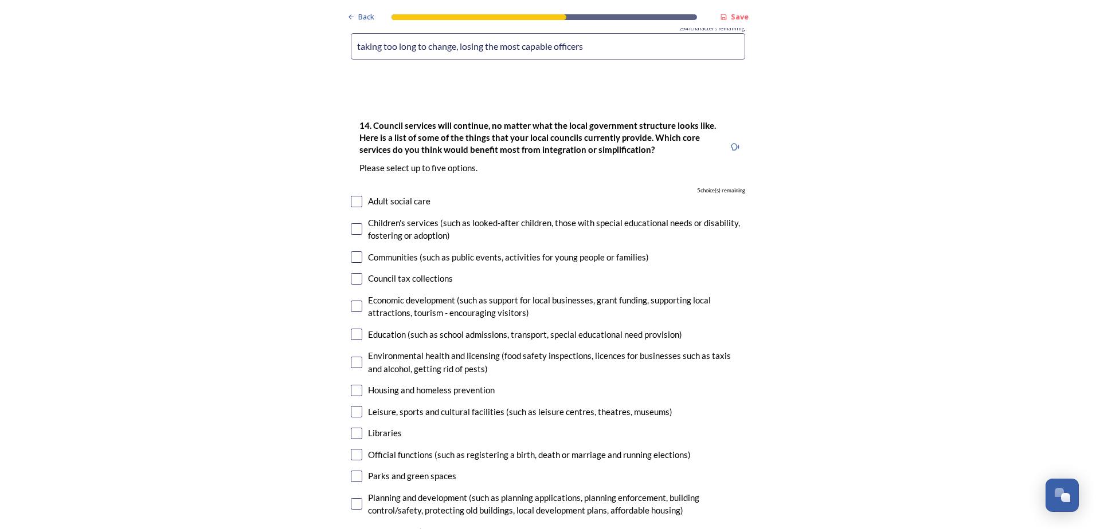
click at [356, 223] on input "checkbox" at bounding box center [356, 228] width 11 height 11
checkbox input "true"
click at [354, 252] on input "checkbox" at bounding box center [356, 257] width 11 height 11
checkbox input "true"
click at [356, 301] on input "checkbox" at bounding box center [356, 306] width 11 height 11
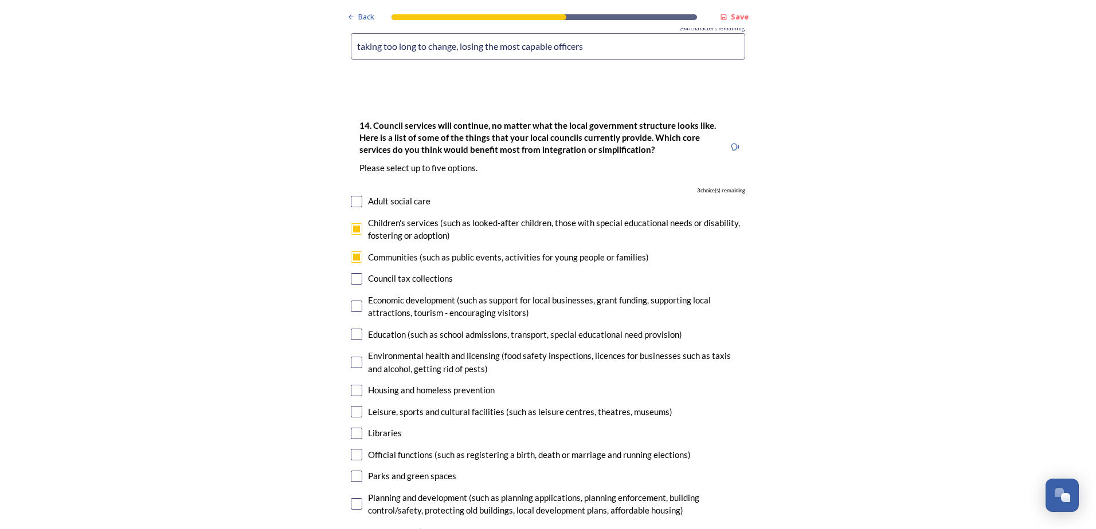
checkbox input "true"
click at [353, 329] on input "checkbox" at bounding box center [356, 334] width 11 height 11
checkbox input "true"
click at [351, 385] on input "checkbox" at bounding box center [356, 390] width 11 height 11
checkbox input "true"
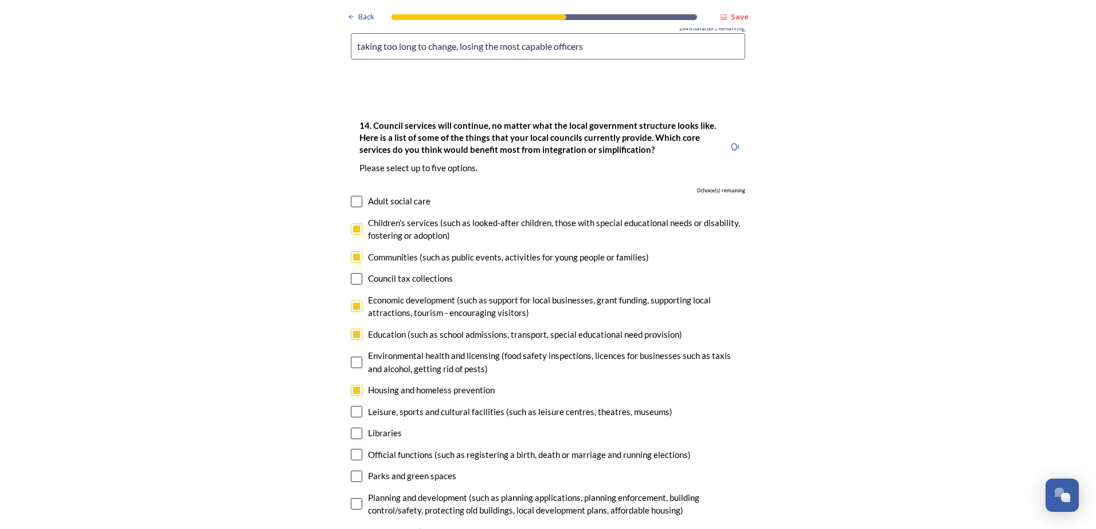
click at [357, 406] on input "checkbox" at bounding box center [356, 411] width 11 height 11
click at [354, 406] on input "checkbox" at bounding box center [356, 411] width 11 height 11
checkbox input "false"
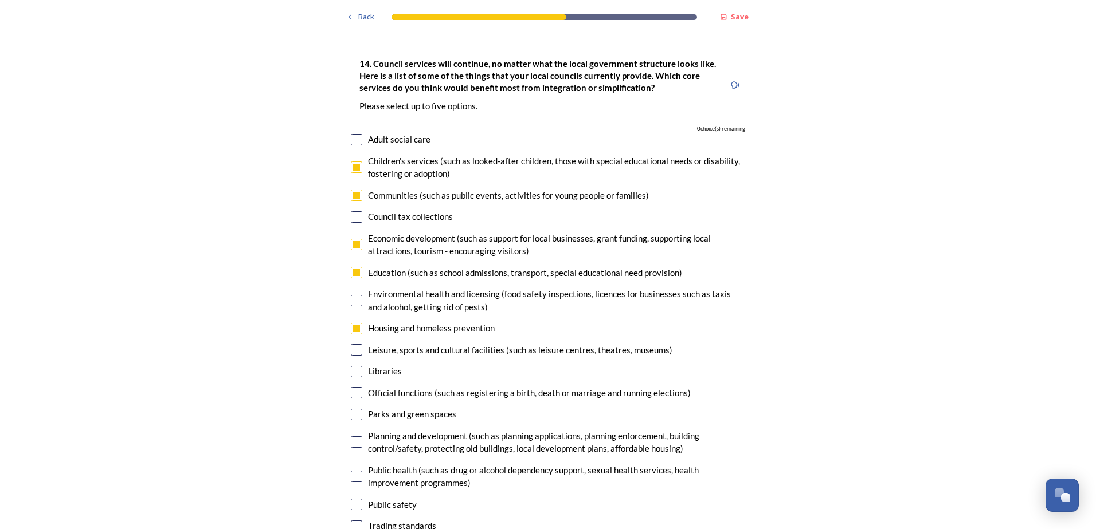
scroll to position [2930, 0]
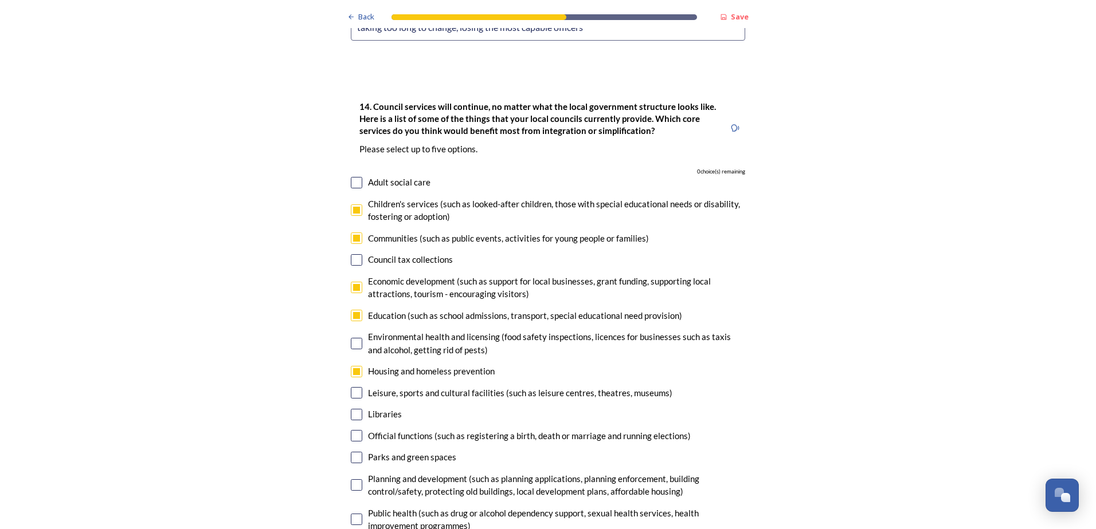
click at [353, 233] on input "checkbox" at bounding box center [356, 238] width 11 height 11
checkbox input "false"
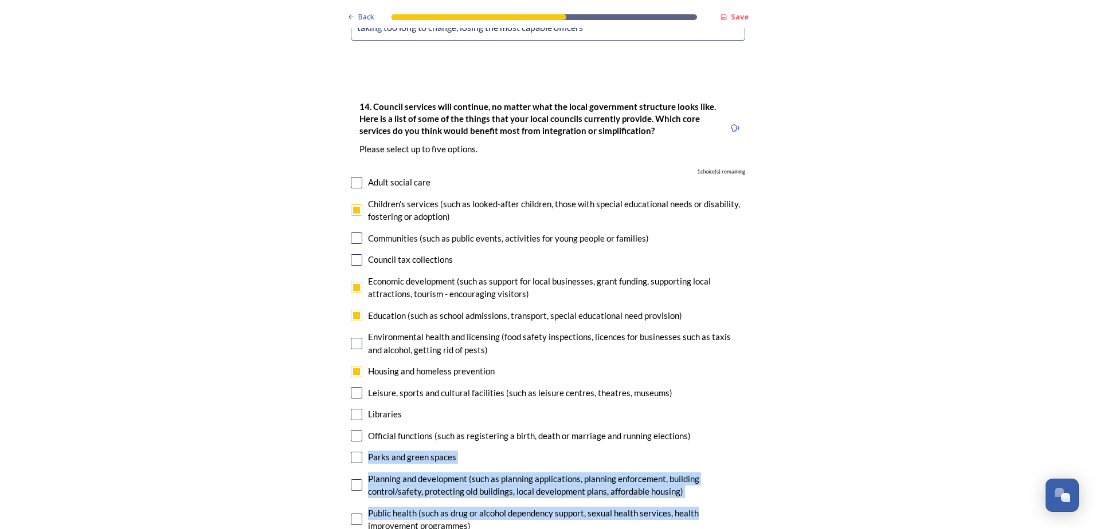
drag, startPoint x: 1086, startPoint y: 381, endPoint x: 1088, endPoint y: 444, distance: 63.0
click at [1088, 444] on div "Back Save Prioritising future services As explained on our Shaping [GEOGRAPHIC_…" at bounding box center [548, 264] width 1096 height 529
drag, startPoint x: 1088, startPoint y: 444, endPoint x: 958, endPoint y: 400, distance: 137.3
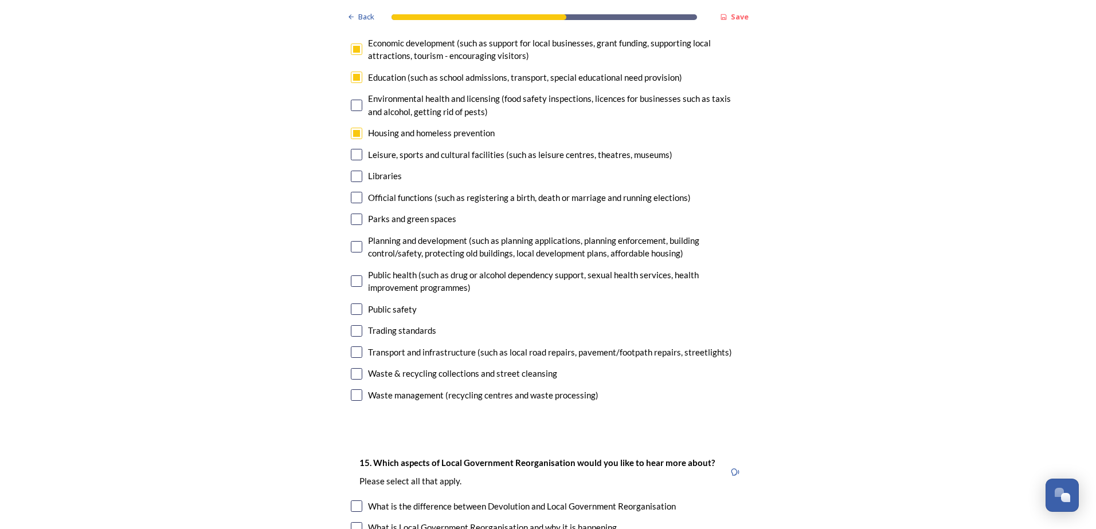
scroll to position [3302, 0]
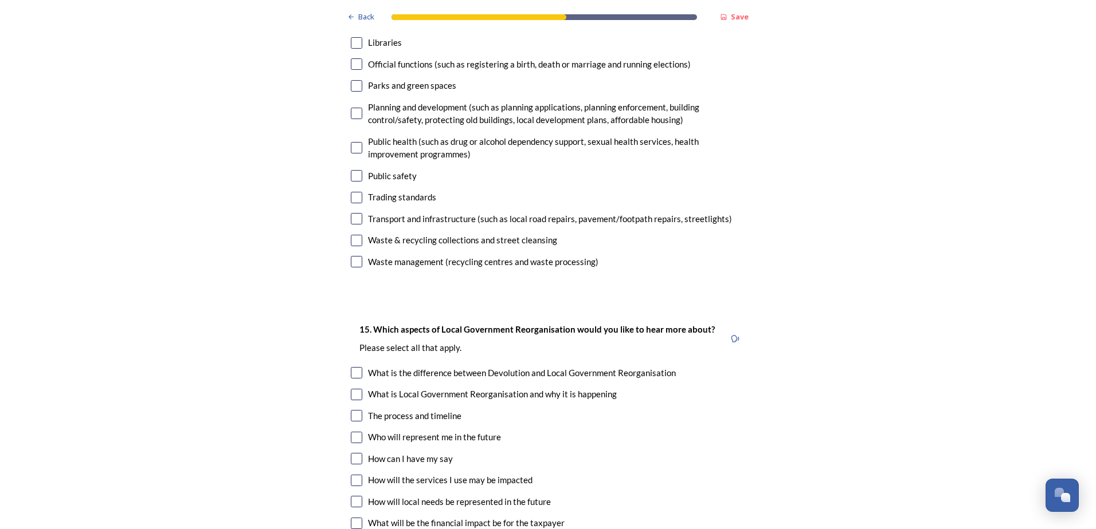
click at [351, 213] on input "checkbox" at bounding box center [356, 218] width 11 height 11
checkbox input "true"
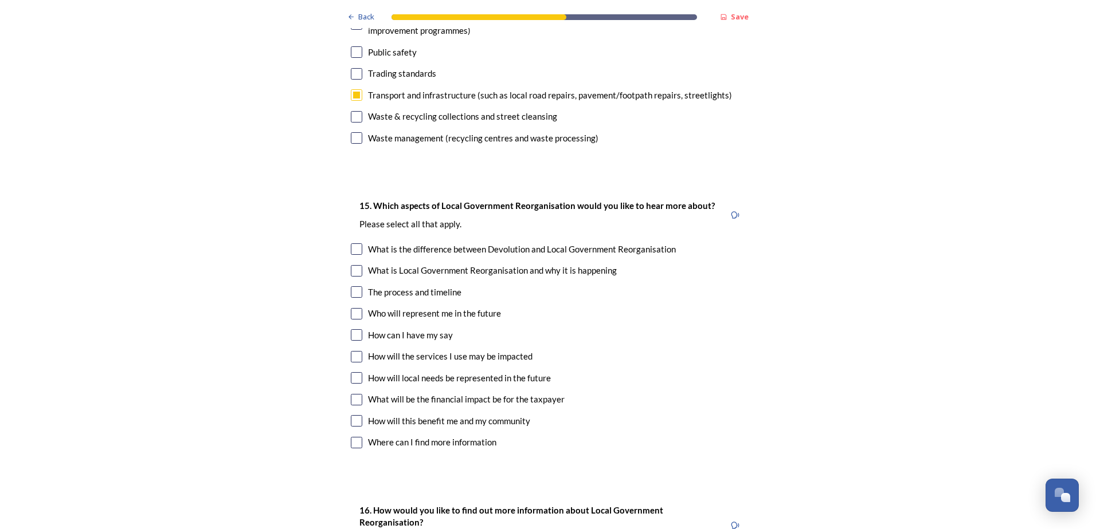
scroll to position [3521, 0]
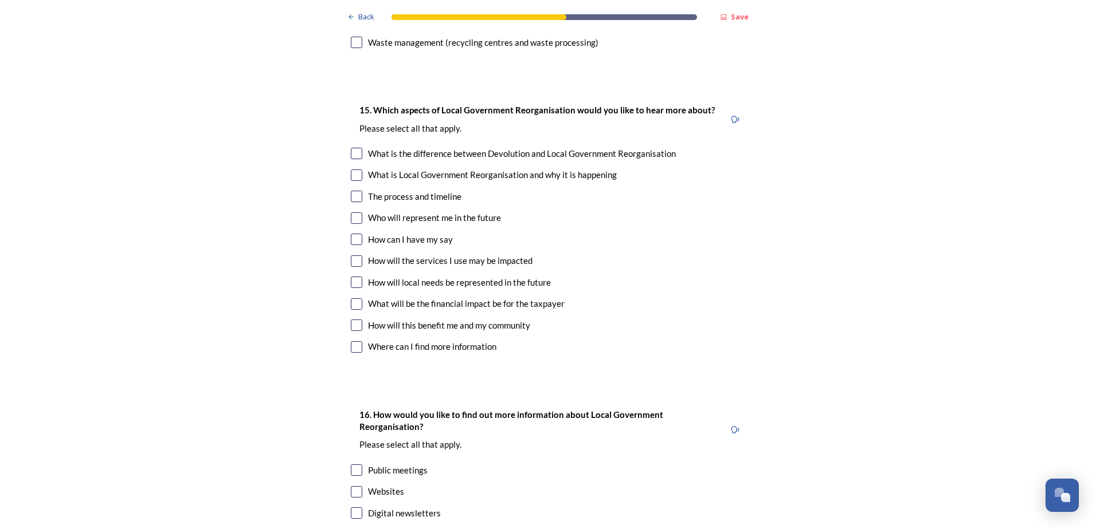
click at [356, 213] on input "checkbox" at bounding box center [356, 218] width 11 height 11
checkbox input "true"
click at [353, 234] on input "checkbox" at bounding box center [356, 239] width 11 height 11
checkbox input "true"
click at [353, 256] on input "checkbox" at bounding box center [356, 261] width 11 height 11
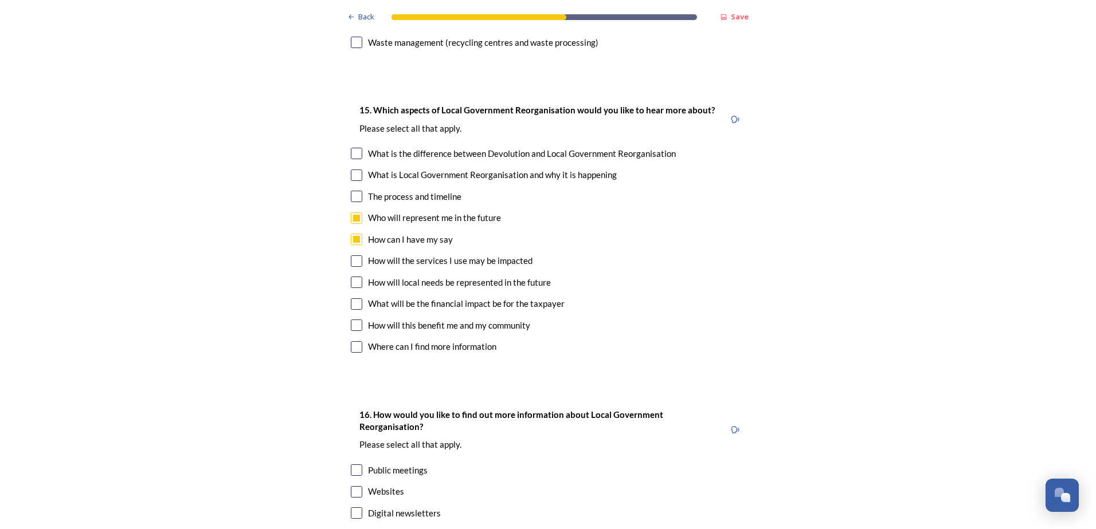
checkbox input "true"
click at [356, 277] on input "checkbox" at bounding box center [356, 282] width 11 height 11
checkbox input "true"
click at [352, 320] on input "checkbox" at bounding box center [356, 325] width 11 height 11
checkbox input "true"
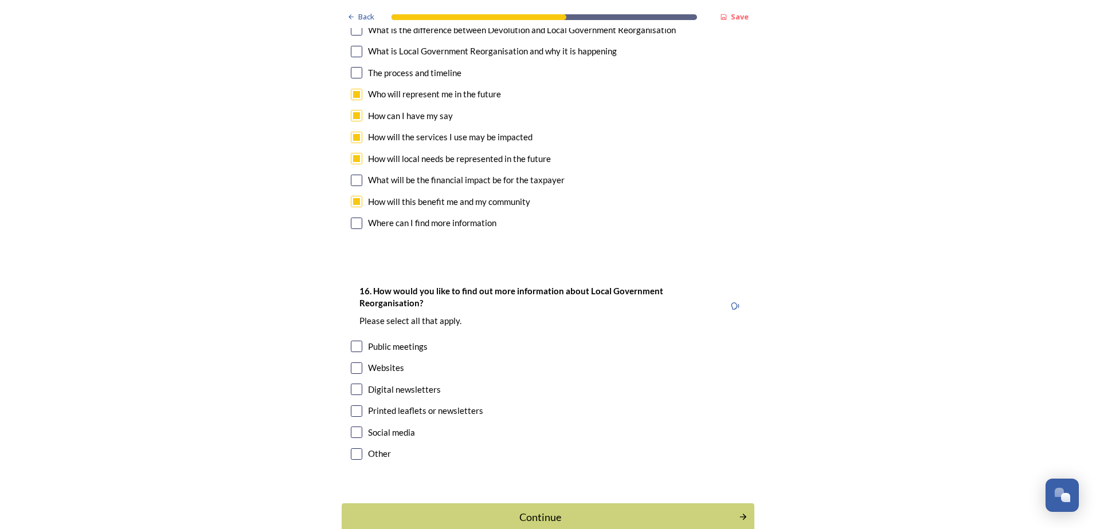
scroll to position [3654, 0]
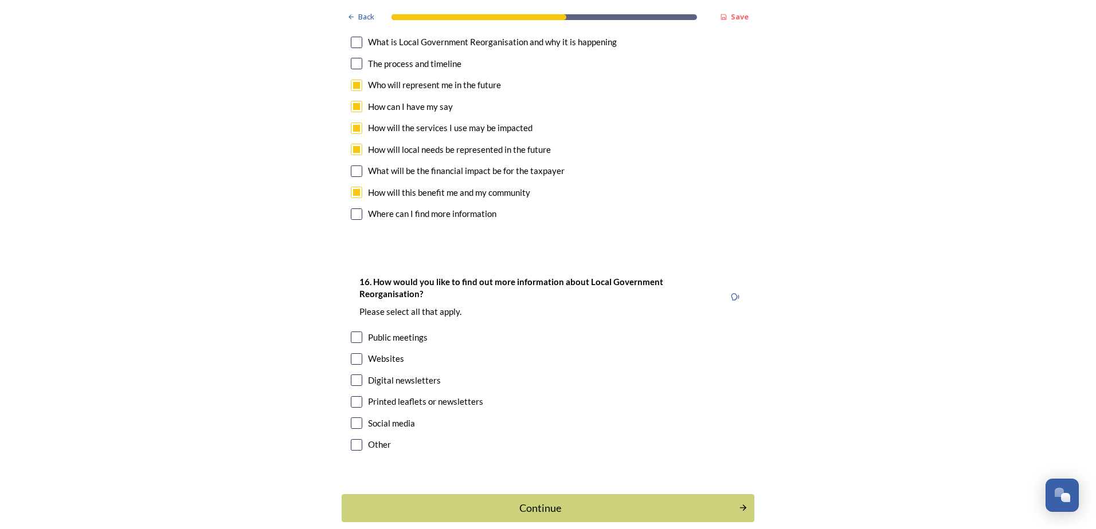
click at [356, 375] on input "checkbox" at bounding box center [356, 380] width 11 height 11
checkbox input "true"
click at [354, 418] on input "checkbox" at bounding box center [356, 423] width 11 height 11
checkbox input "true"
click at [355, 332] on input "checkbox" at bounding box center [356, 337] width 11 height 11
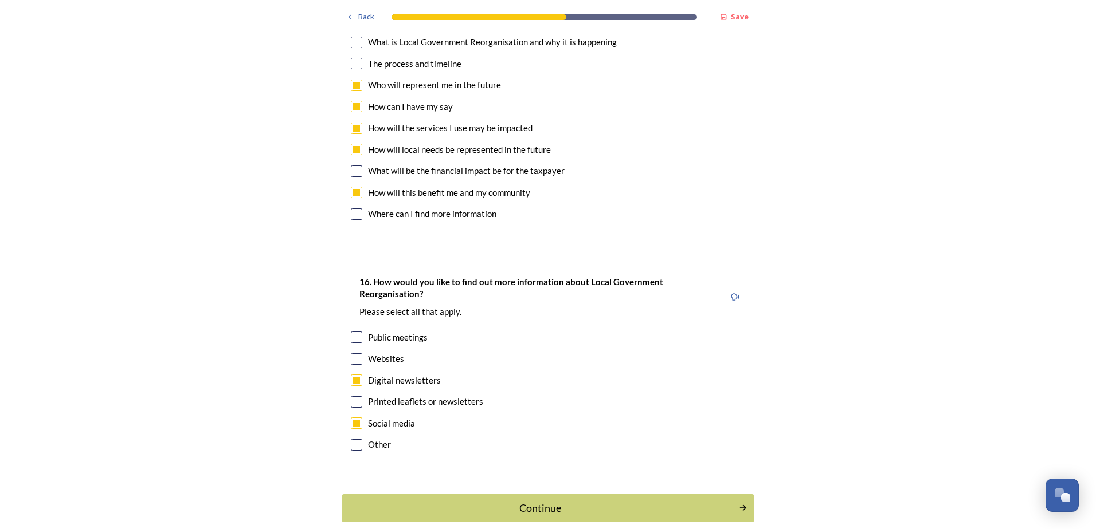
checkbox input "true"
click at [351, 354] on div at bounding box center [356, 359] width 11 height 11
checkbox input "true"
click at [528, 501] on div "Continue" at bounding box center [540, 508] width 388 height 15
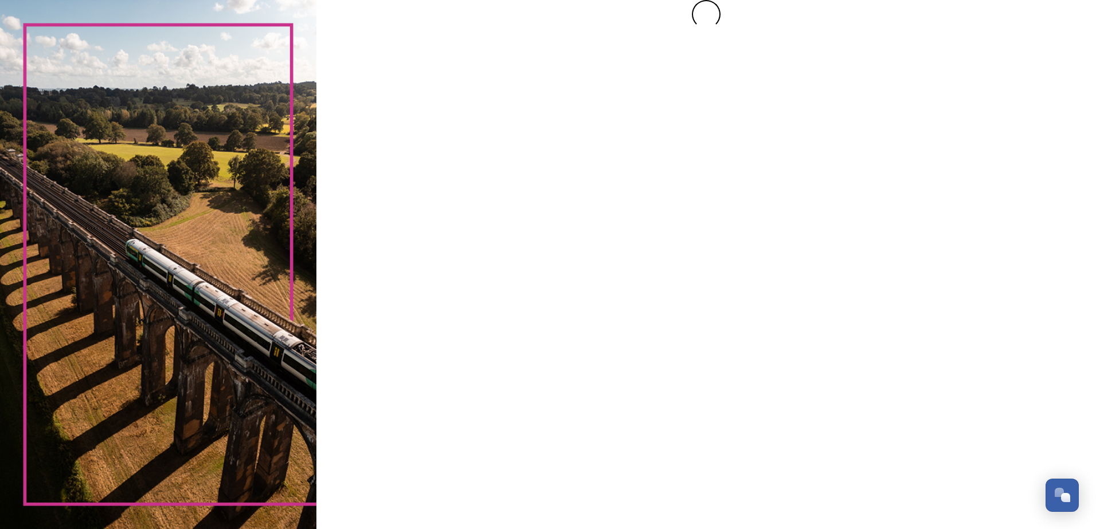
scroll to position [0, 0]
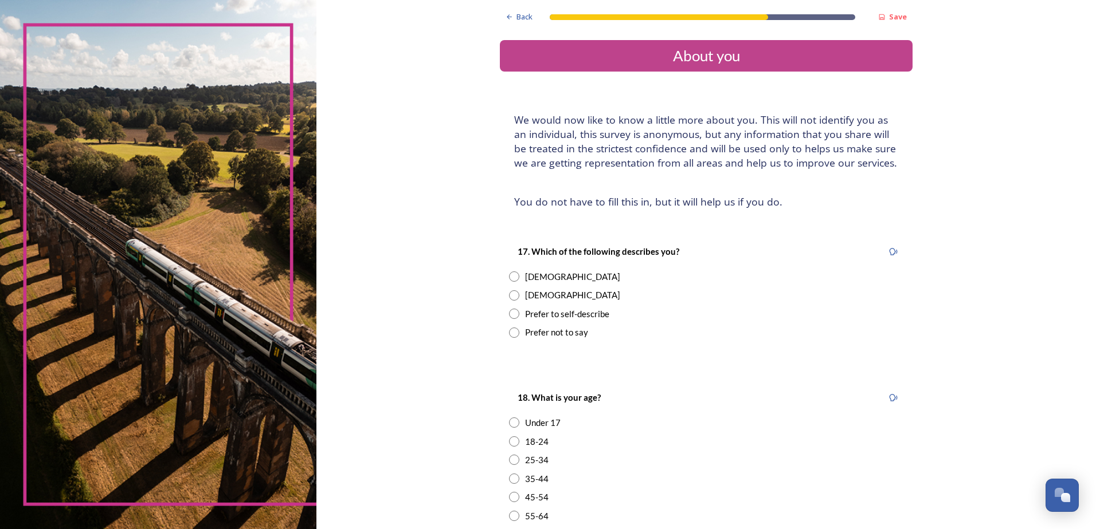
drag, startPoint x: 516, startPoint y: 297, endPoint x: 507, endPoint y: 297, distance: 8.6
click at [516, 297] on div "[DEMOGRAPHIC_DATA]" at bounding box center [706, 295] width 394 height 13
radio input "true"
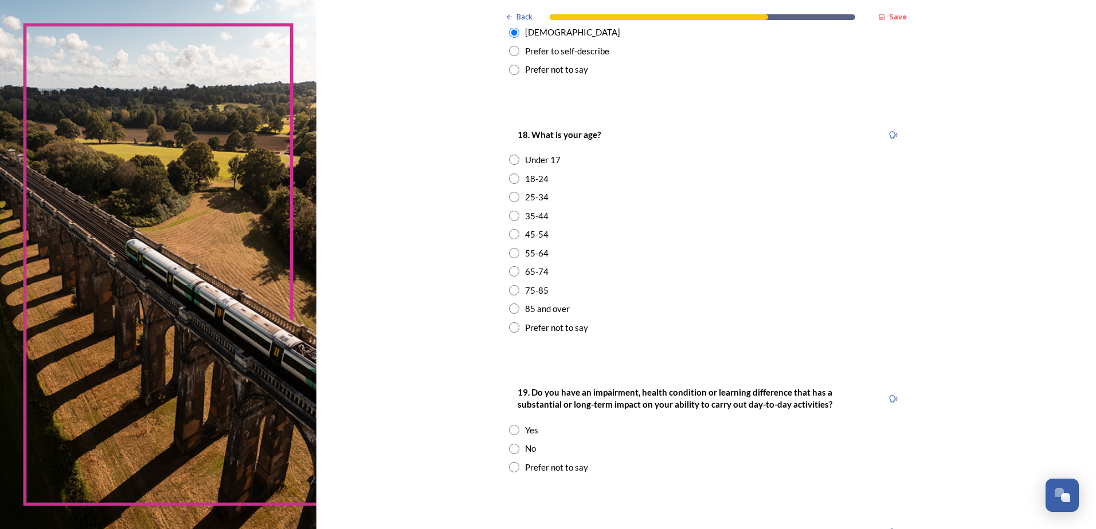
scroll to position [273, 0]
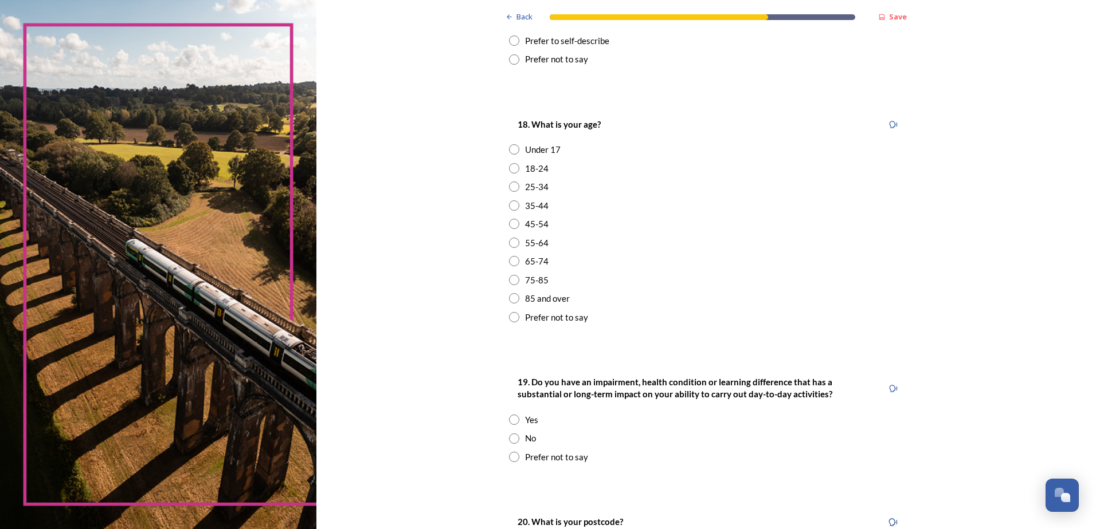
click at [509, 261] on input "radio" at bounding box center [514, 261] width 10 height 10
radio input "true"
click at [511, 436] on input "radio" at bounding box center [514, 439] width 10 height 10
radio input "true"
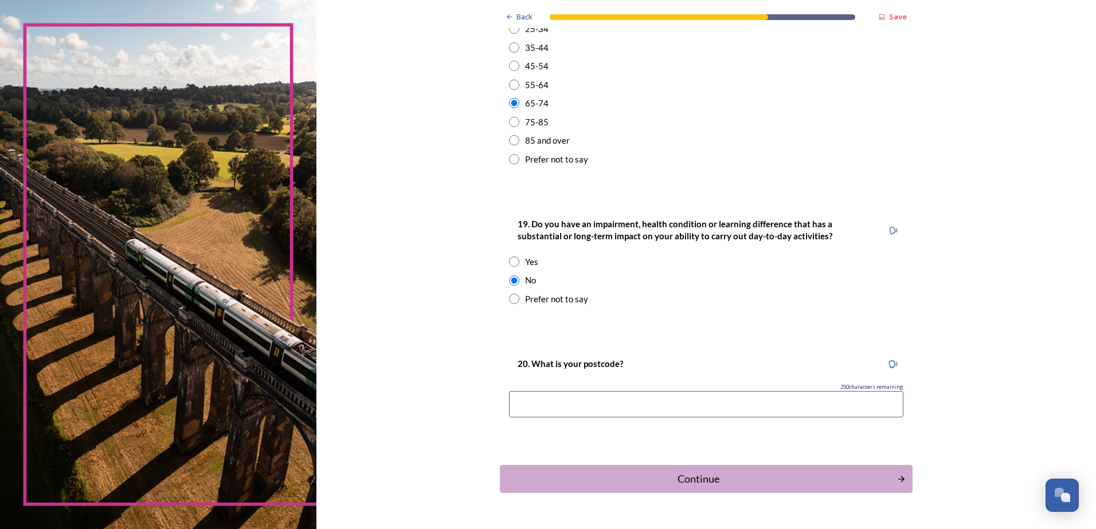
scroll to position [462, 0]
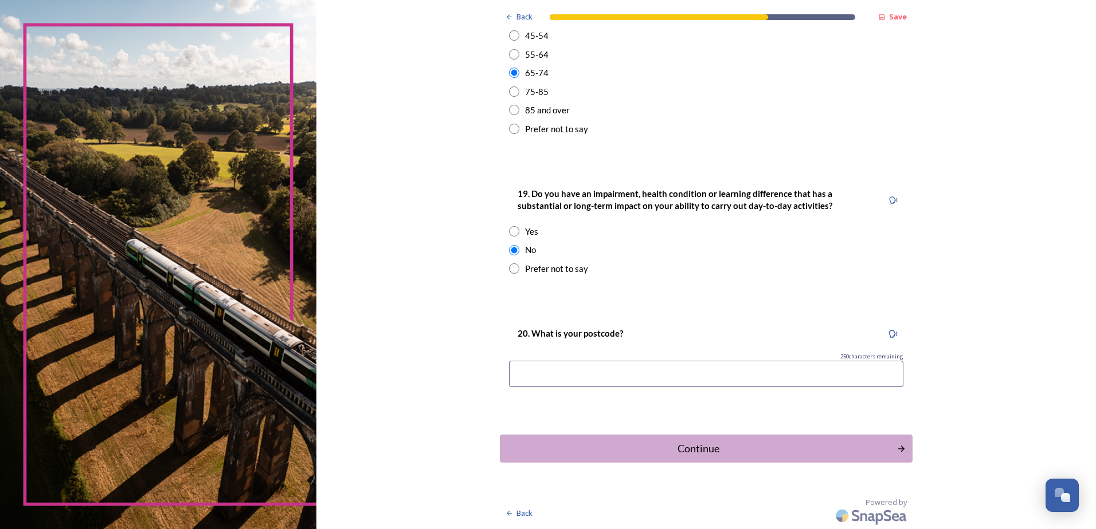
click at [588, 369] on input at bounding box center [706, 374] width 394 height 26
type input "BN13 2QY"
click at [681, 450] on div "Continue" at bounding box center [698, 448] width 388 height 15
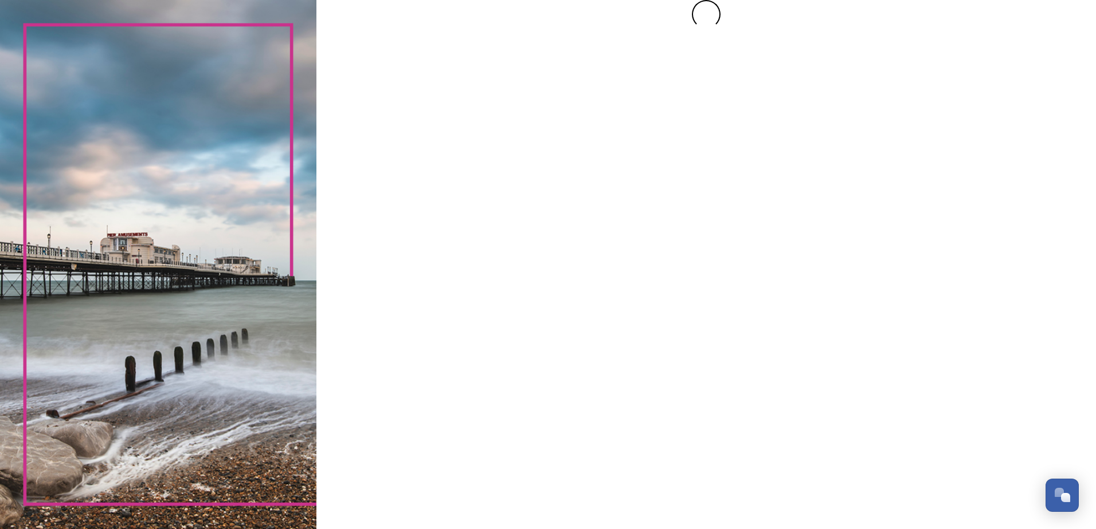
scroll to position [0, 0]
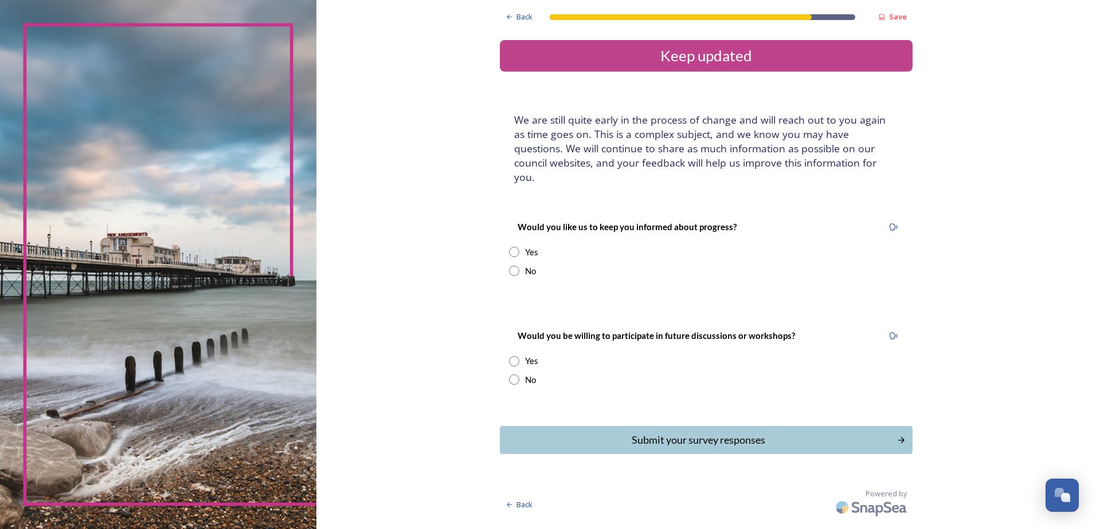
click at [512, 247] on input "radio" at bounding box center [514, 252] width 10 height 10
radio input "true"
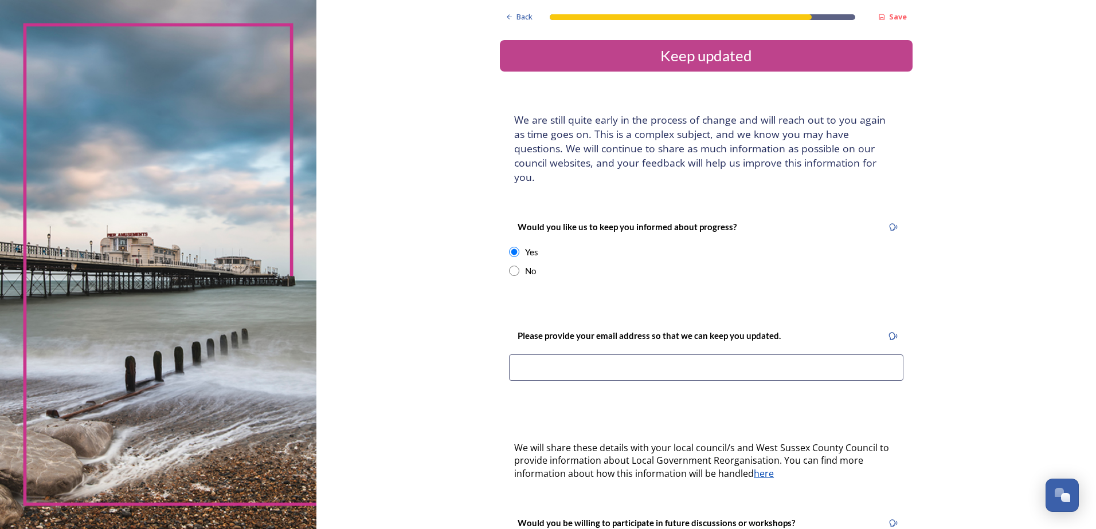
click at [572, 356] on input at bounding box center [706, 368] width 394 height 26
type input "[PERSON_NAME][EMAIL_ADDRESS][PERSON_NAME][DOMAIN_NAME]"
click at [930, 398] on div "Back Save Keep updated We are still quite early in the process of change and wi…" at bounding box center [705, 354] width 779 height 708
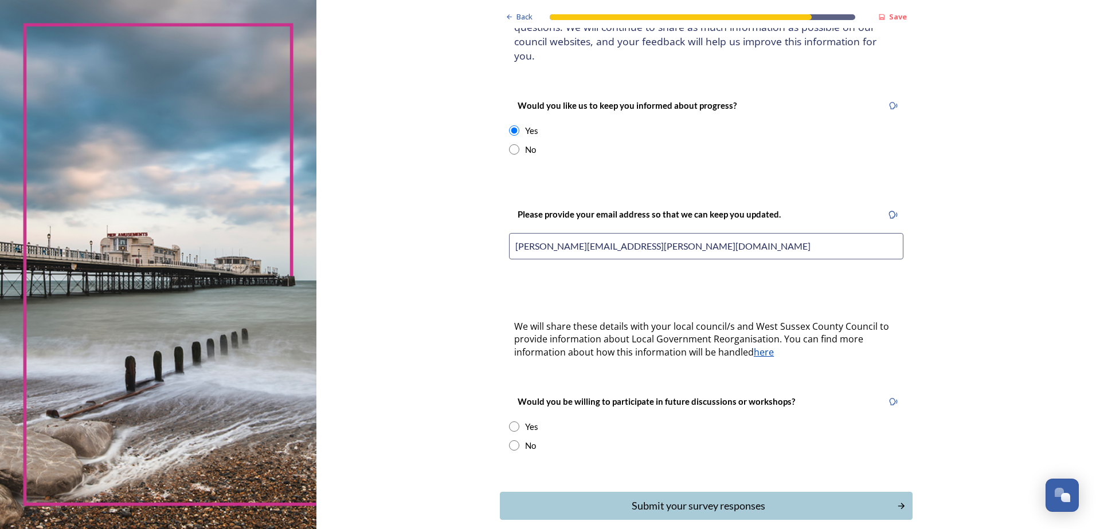
scroll to position [164, 0]
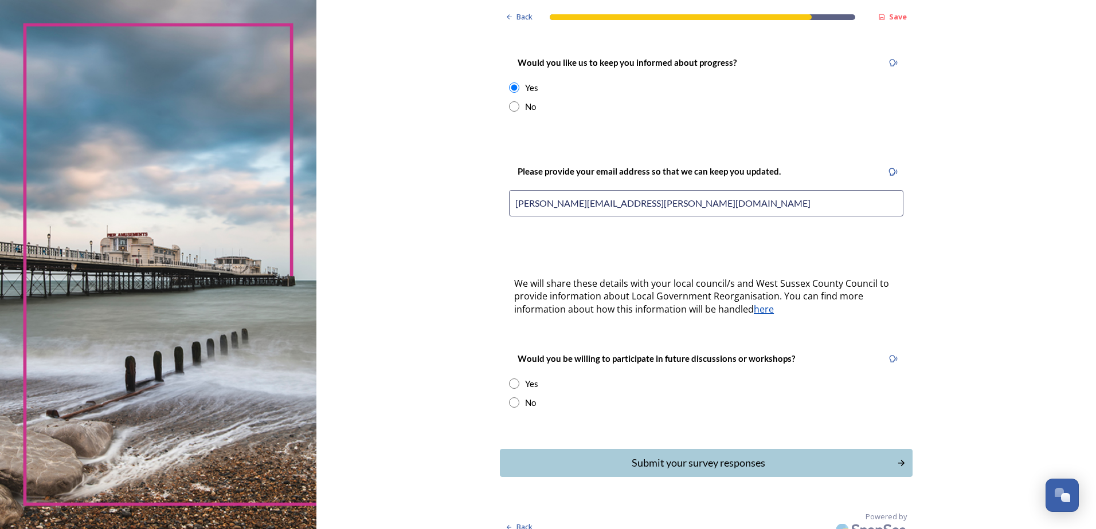
click at [509, 379] on input "radio" at bounding box center [514, 384] width 10 height 10
radio input "true"
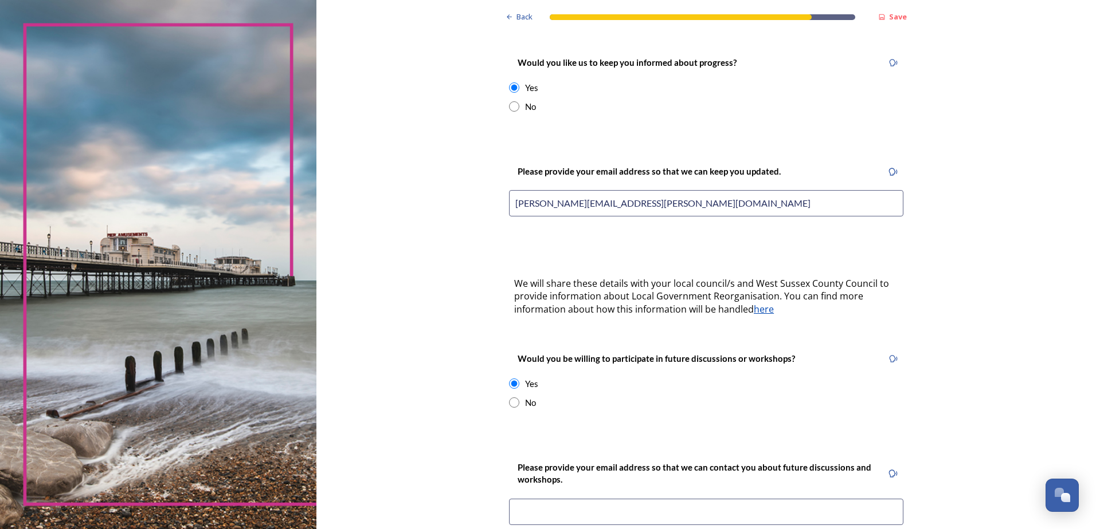
click at [739, 499] on input at bounding box center [706, 512] width 394 height 26
click at [604, 500] on input at bounding box center [706, 512] width 394 height 26
type input "[PERSON_NAME][EMAIL_ADDRESS][PERSON_NAME][DOMAIN_NAME]"
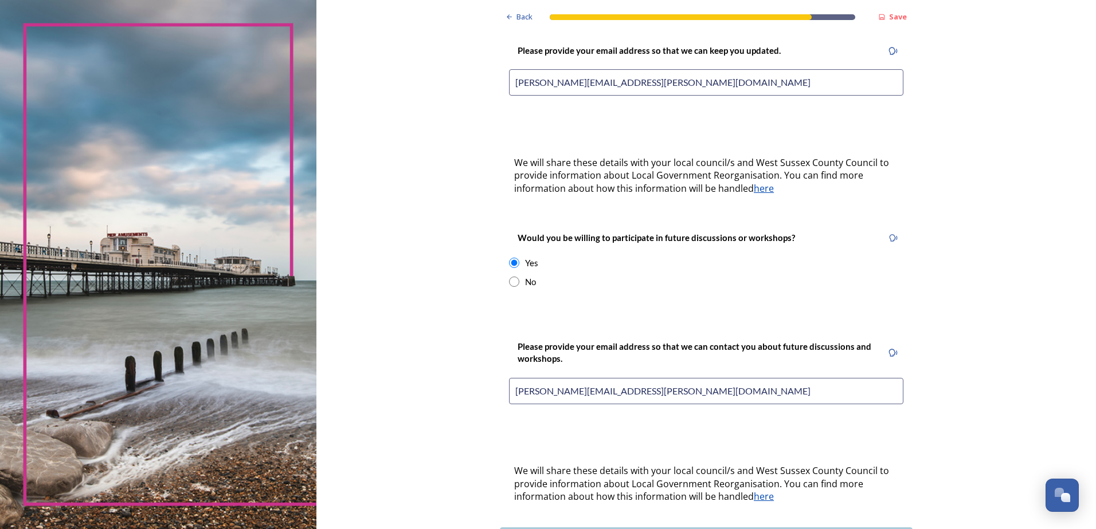
scroll to position [364, 0]
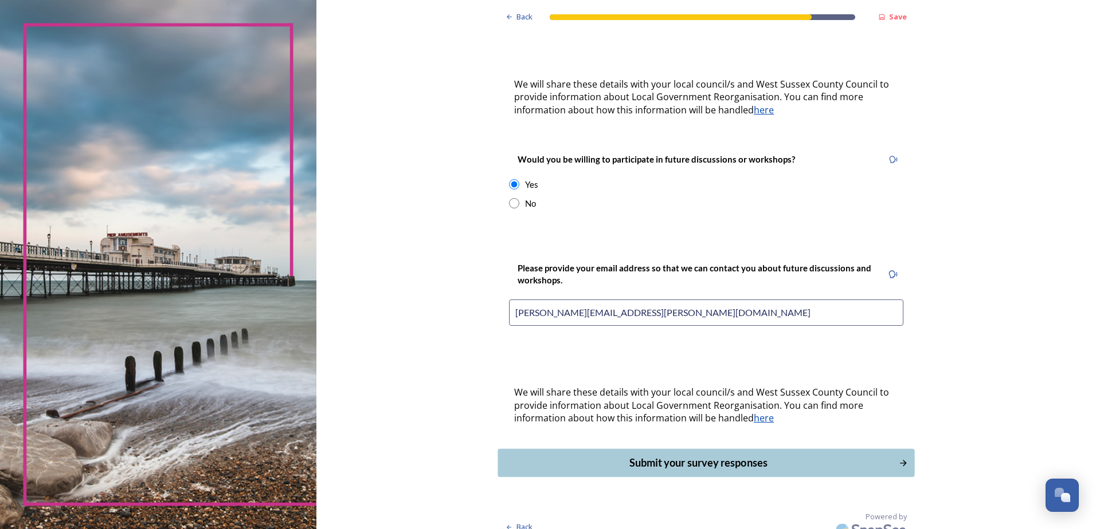
click at [735, 456] on div "Submit your survey responses" at bounding box center [698, 463] width 388 height 15
